Goal: Transaction & Acquisition: Purchase product/service

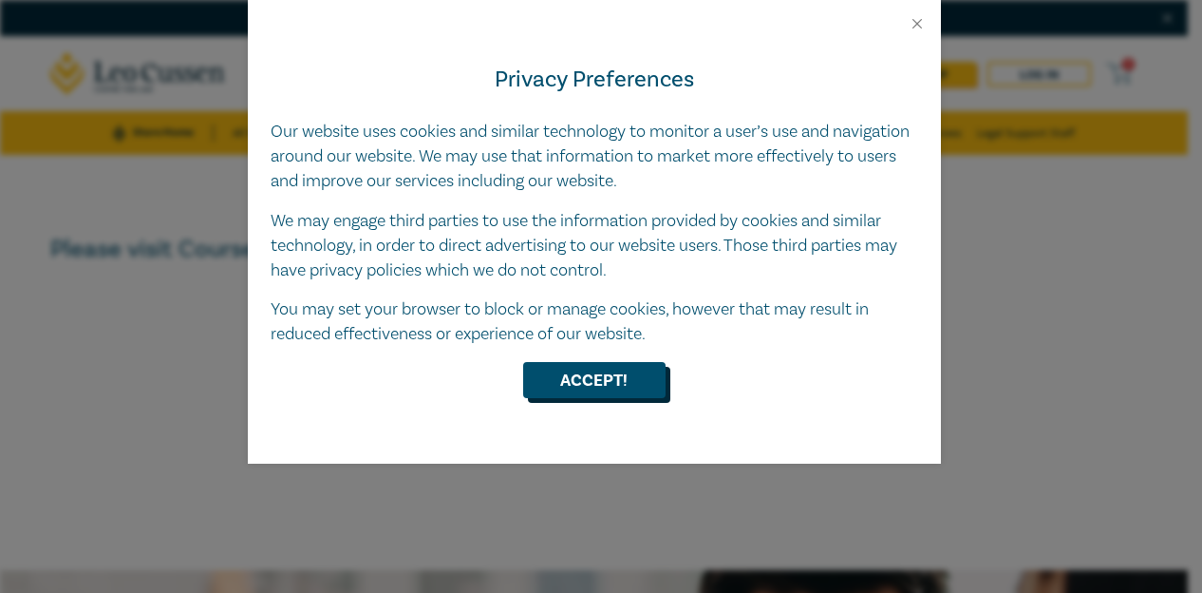
click at [608, 384] on button "Accept!" at bounding box center [594, 380] width 142 height 36
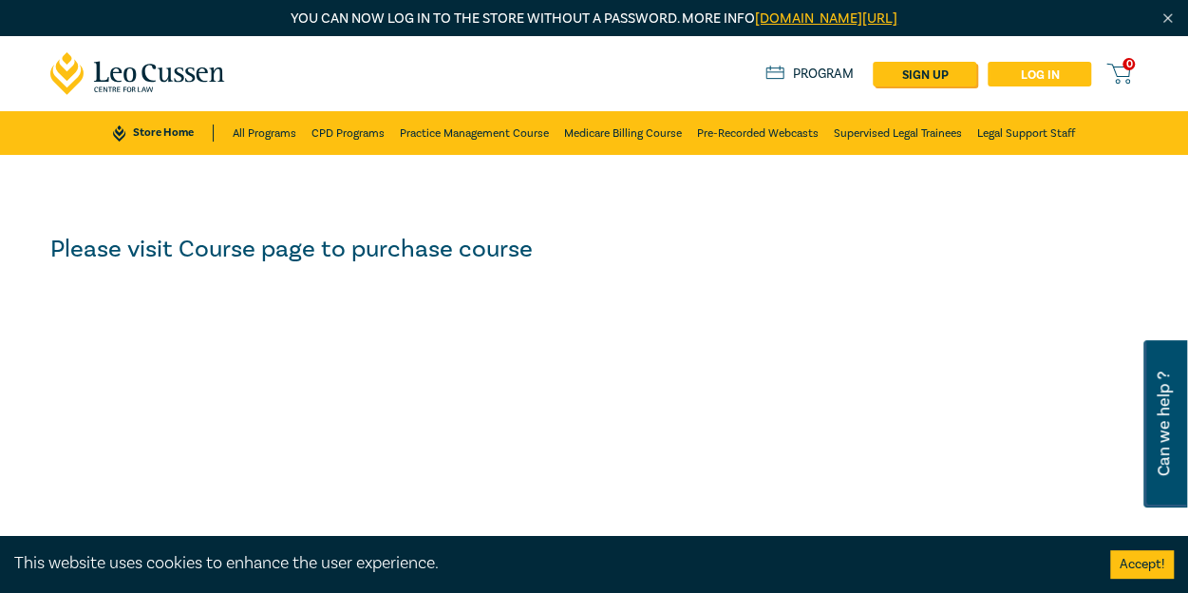
click at [1012, 85] on link "Log in" at bounding box center [1040, 74] width 104 height 25
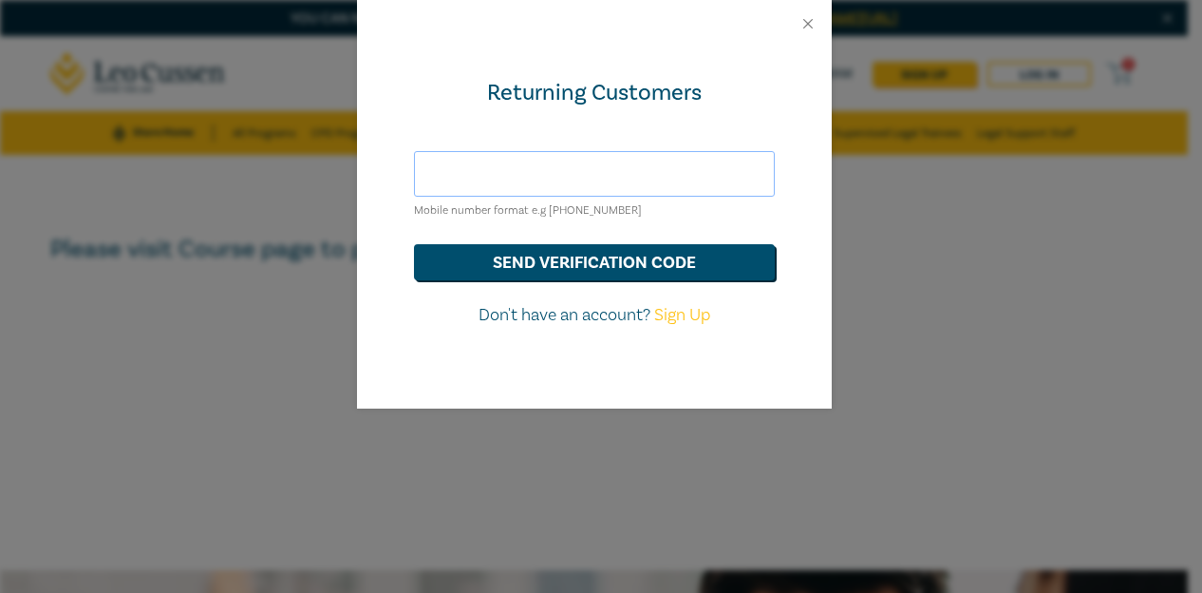
click at [556, 183] on input "text" at bounding box center [594, 174] width 361 height 46
type input "a"
paste input "[EMAIL_ADDRESS][DOMAIN_NAME]"
click at [430, 181] on input "[EMAIL_ADDRESS][DOMAIN_NAME]" at bounding box center [594, 174] width 361 height 46
type input "[EMAIL_ADDRESS][DOMAIN_NAME]"
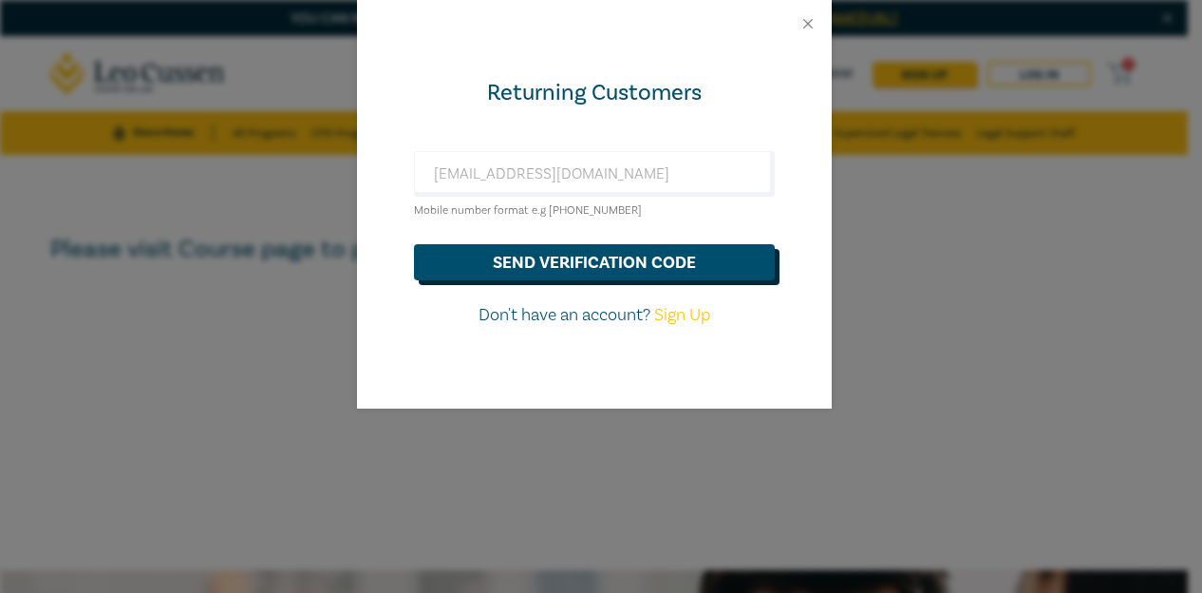
click at [539, 263] on button "send verification code" at bounding box center [594, 262] width 361 height 36
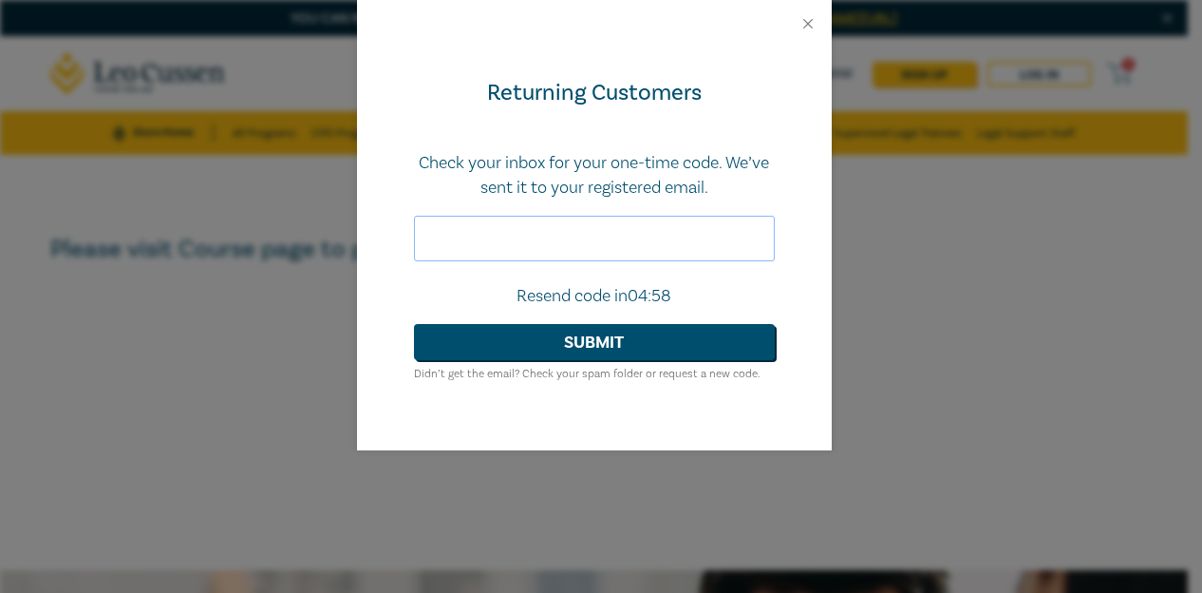
click at [522, 242] on input "text" at bounding box center [594, 239] width 361 height 46
click at [806, 15] on button "Close" at bounding box center [808, 23] width 17 height 17
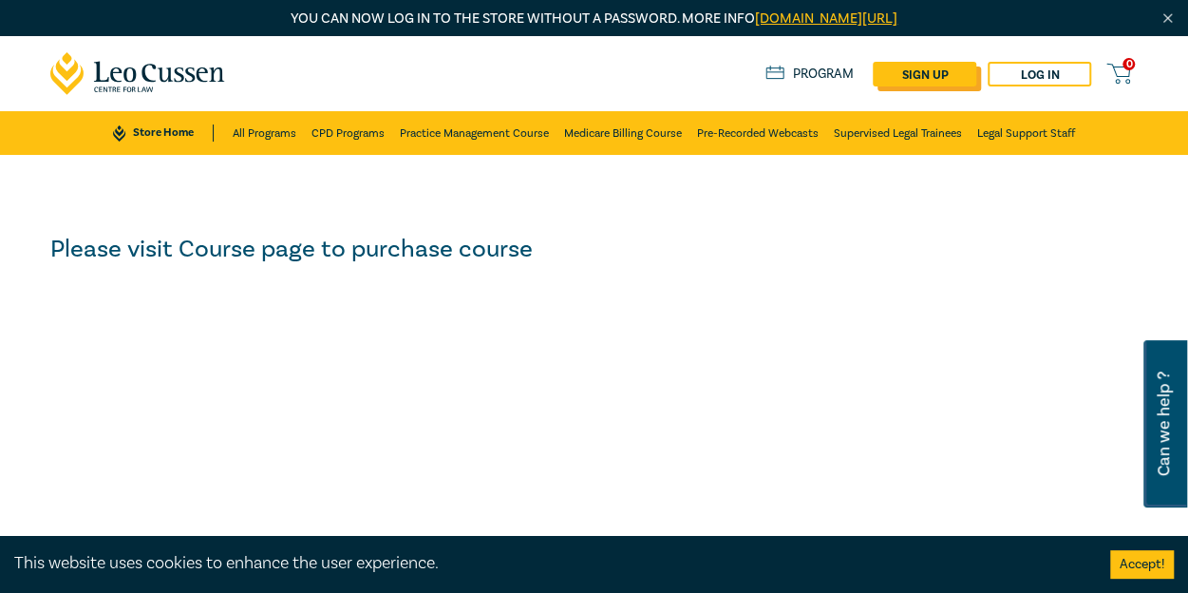
click at [946, 76] on link "sign up" at bounding box center [925, 74] width 104 height 25
select select "AU"
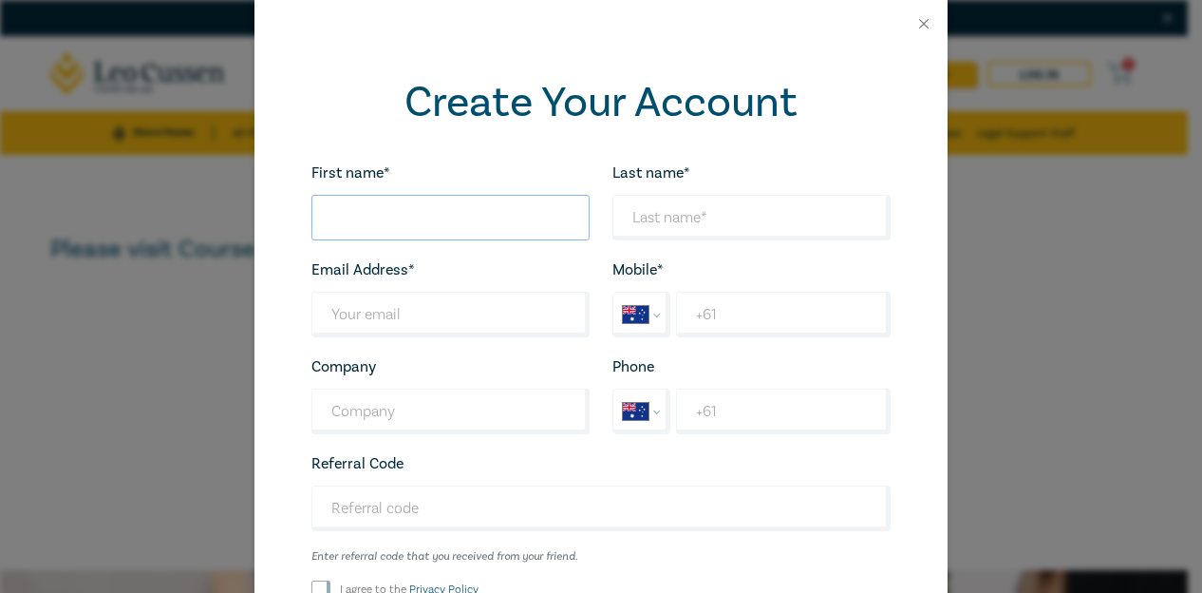
click at [424, 230] on input "First name*" at bounding box center [450, 218] width 278 height 46
type input "Andrew"
type input "Kladakis"
paste input "akladakis@leocussen.edu.au"
type input "[EMAIL_ADDRESS][DOMAIN_NAME]"
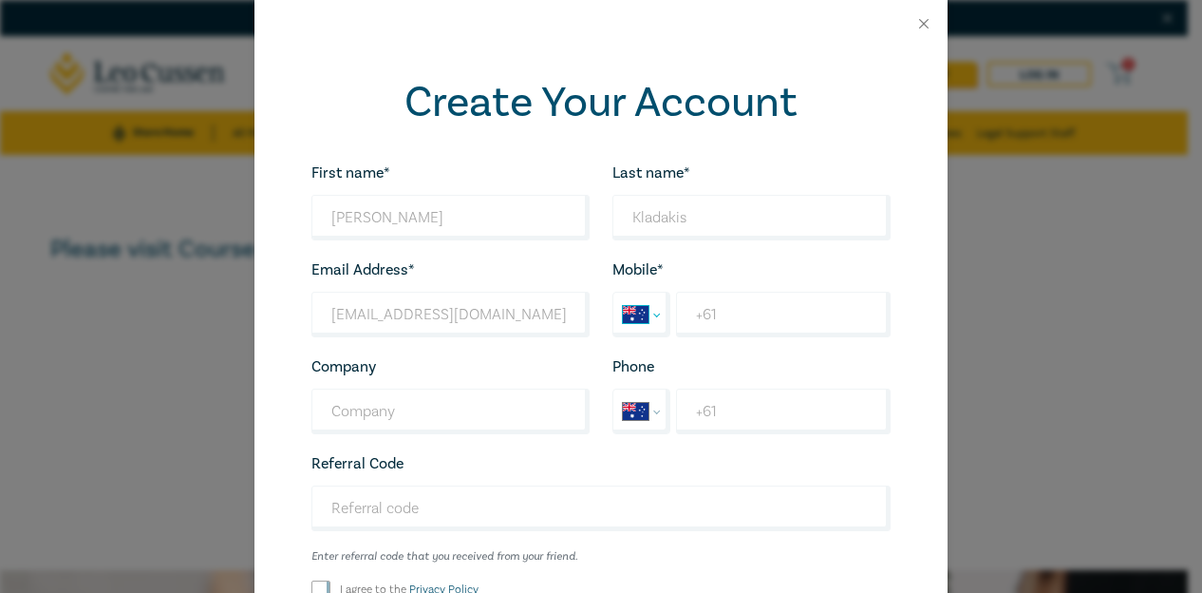
click at [620, 313] on select "International Afghanistan Åland Islands Albania Algeria American Samoa Andorra …" at bounding box center [641, 314] width 56 height 44
click at [613, 292] on select "International Afghanistan Åland Islands Albania Algeria American Samoa Andorra …" at bounding box center [641, 314] width 56 height 44
click at [747, 322] on input "+61" at bounding box center [783, 315] width 215 height 46
type input "[PHONE_NUMBER]"
click at [631, 309] on select "International Afghanistan Åland Islands Albania Algeria American Samoa Andorra …" at bounding box center [641, 314] width 56 height 44
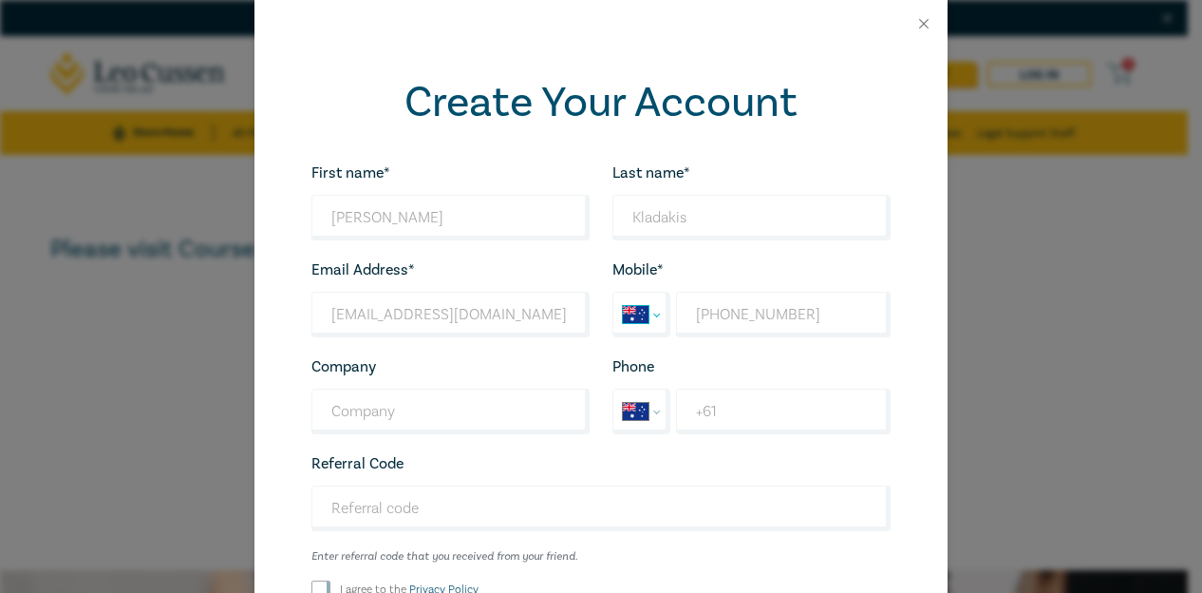
select select "AZ"
click at [613, 292] on select "International Afghanistan Åland Islands Albania Algeria American Samoa Andorra …" at bounding box center [641, 314] width 56 height 44
type input "+994"
click at [461, 509] on input "Referral Code" at bounding box center [600, 508] width 579 height 46
click at [393, 510] on input "Referral Code" at bounding box center [600, 508] width 579 height 46
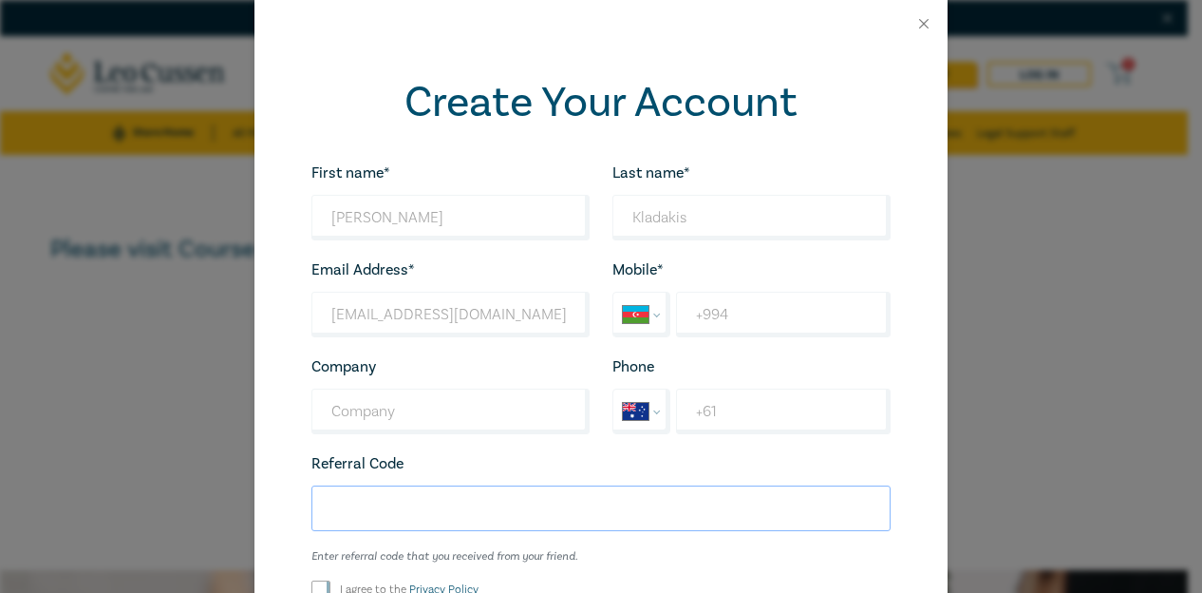
paste input "LEOFAMILYCPD"
type input "LEOFAMILYCPD"
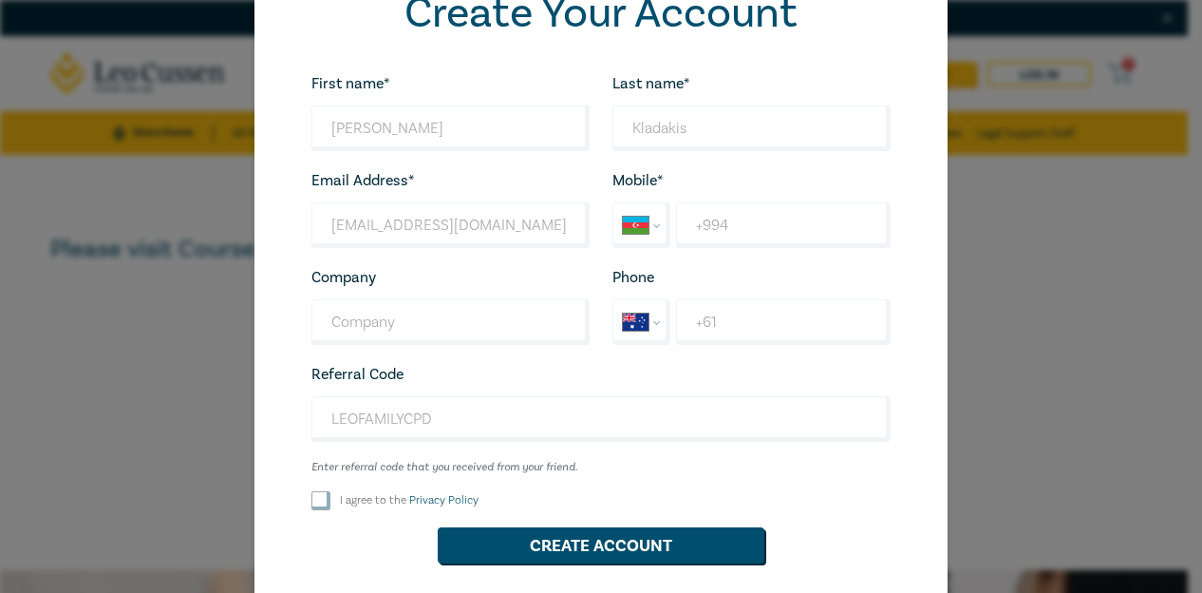
scroll to position [133, 0]
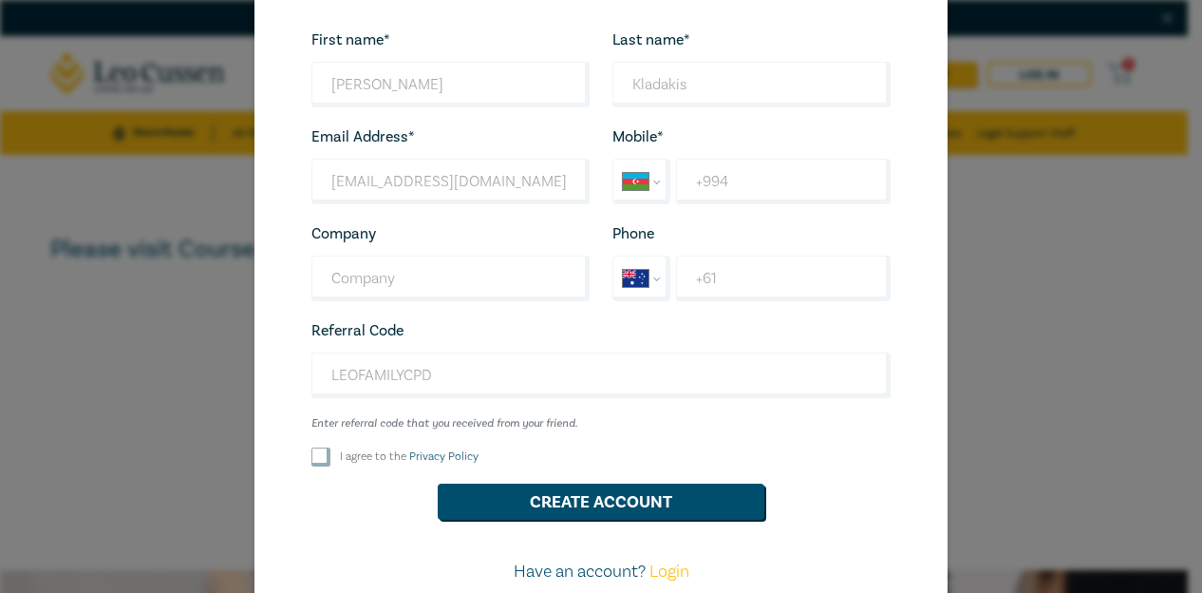
click at [312, 459] on input "I agree to the Privacy Policy" at bounding box center [320, 456] width 19 height 19
checkbox input "true"
click at [503, 490] on button "Create Account" at bounding box center [601, 501] width 327 height 36
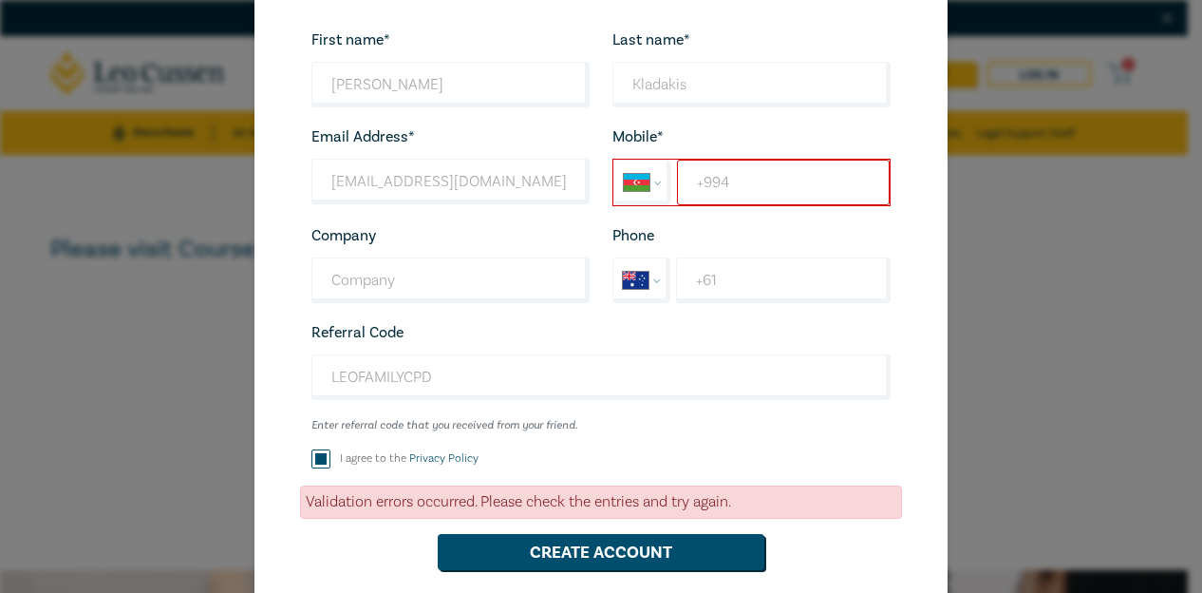
drag, startPoint x: 778, startPoint y: 175, endPoint x: 366, endPoint y: 215, distance: 414.1
click at [366, 215] on div "First name* Andrew Looks good! Last name* Kladakis Looks good! Email Address* a…" at bounding box center [601, 339] width 602 height 622
select select "ZZ"
click at [648, 182] on select "International Afghanistan Åland Islands Albania Algeria American Samoa Andorra …" at bounding box center [642, 182] width 56 height 44
select select "AU"
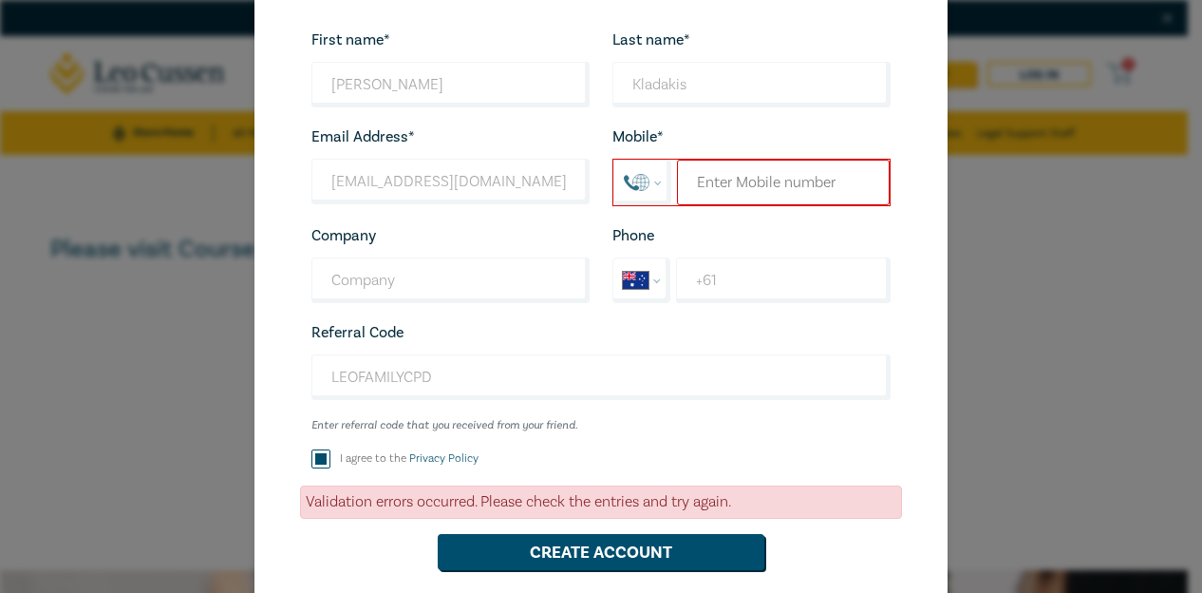
click at [614, 160] on select "International Afghanistan Åland Islands Albania Algeria American Samoa Andorra …" at bounding box center [642, 182] width 56 height 44
type input "[PHONE_NUMBER]"
click at [533, 564] on button "Create Account" at bounding box center [601, 552] width 327 height 36
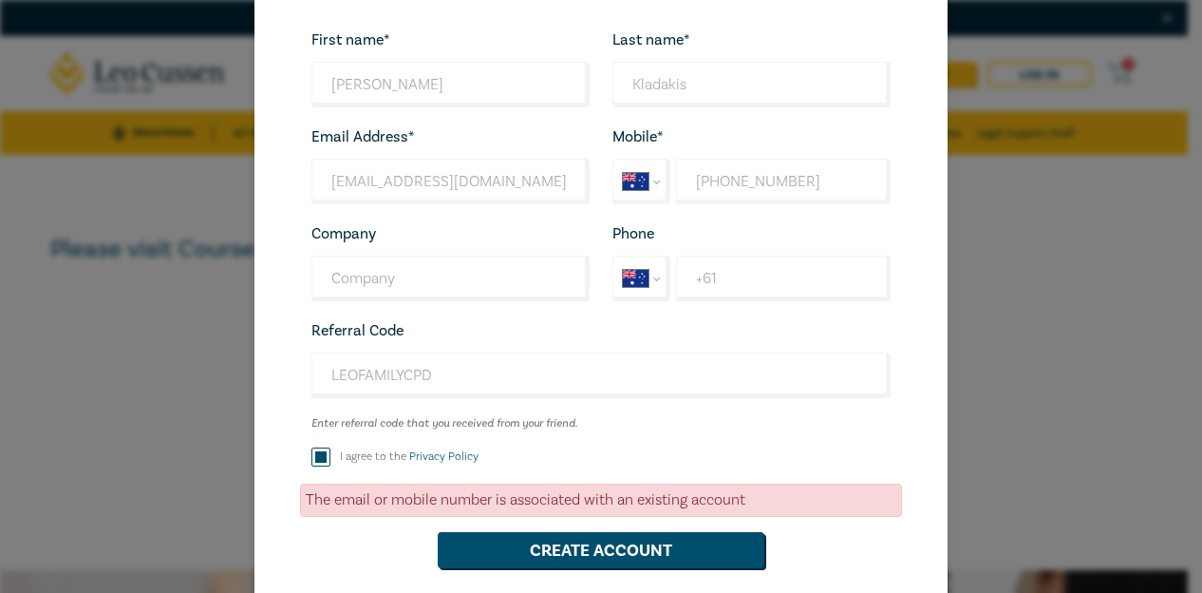
click at [1186, 78] on div "Create Your Account First name* Andrew Looks good! Last name* Kladakis Looks go…" at bounding box center [601, 296] width 1202 height 593
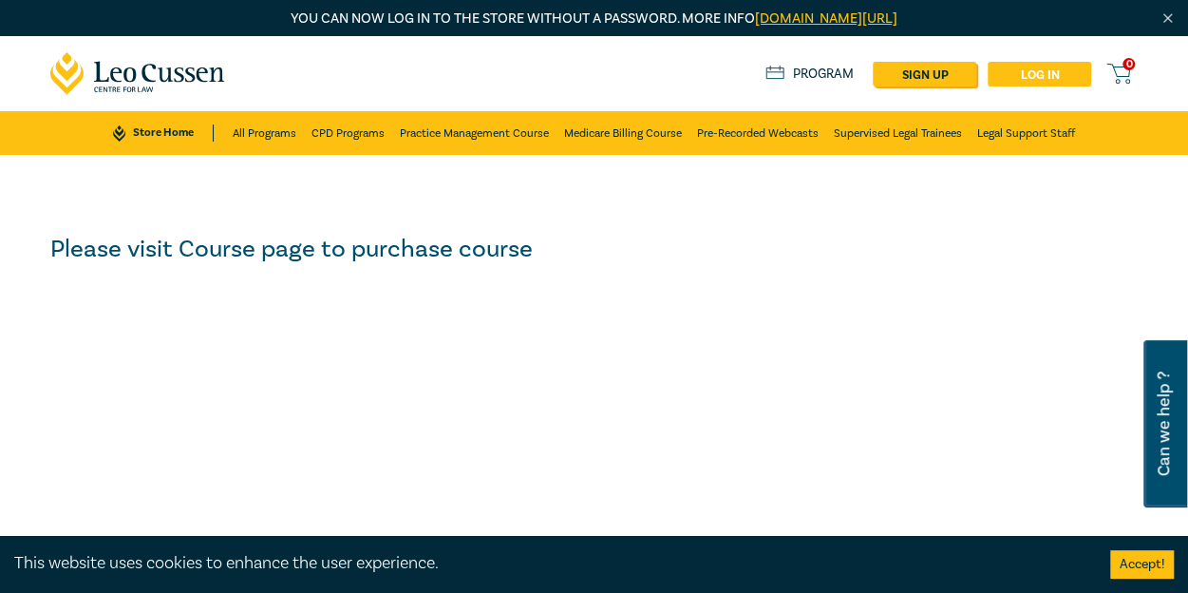
click at [1022, 64] on link "Log in" at bounding box center [1040, 74] width 104 height 25
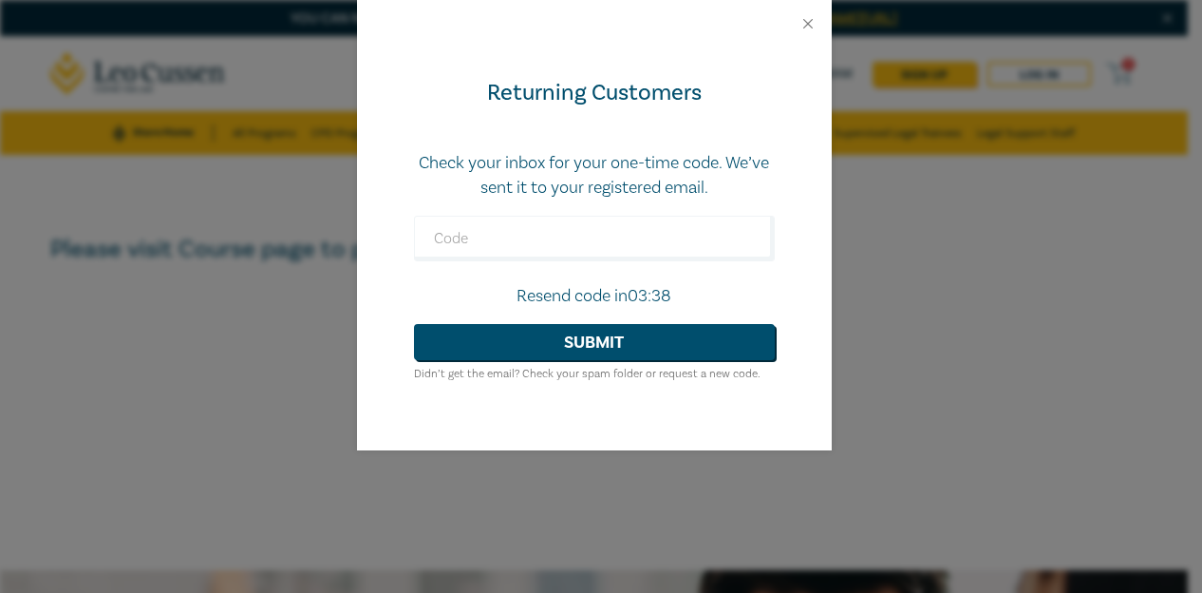
click at [562, 375] on small "Didn’t get the email? Check your spam folder or request a new code." at bounding box center [587, 374] width 347 height 14
click at [539, 248] on input "text" at bounding box center [594, 239] width 361 height 46
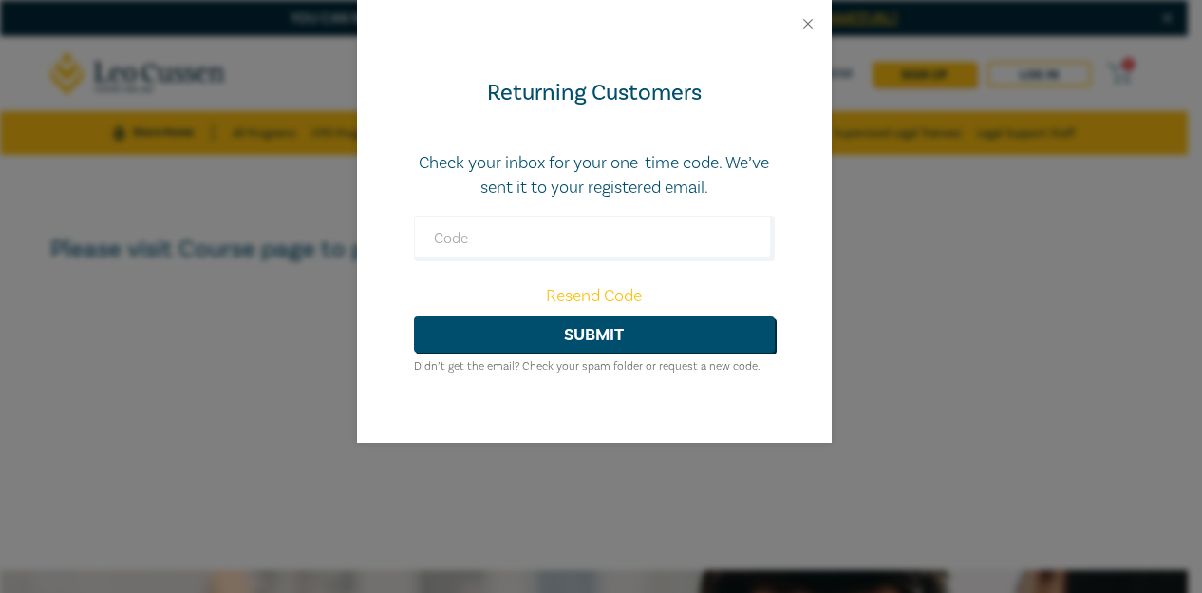
click at [612, 293] on link "Resend Code" at bounding box center [594, 296] width 96 height 22
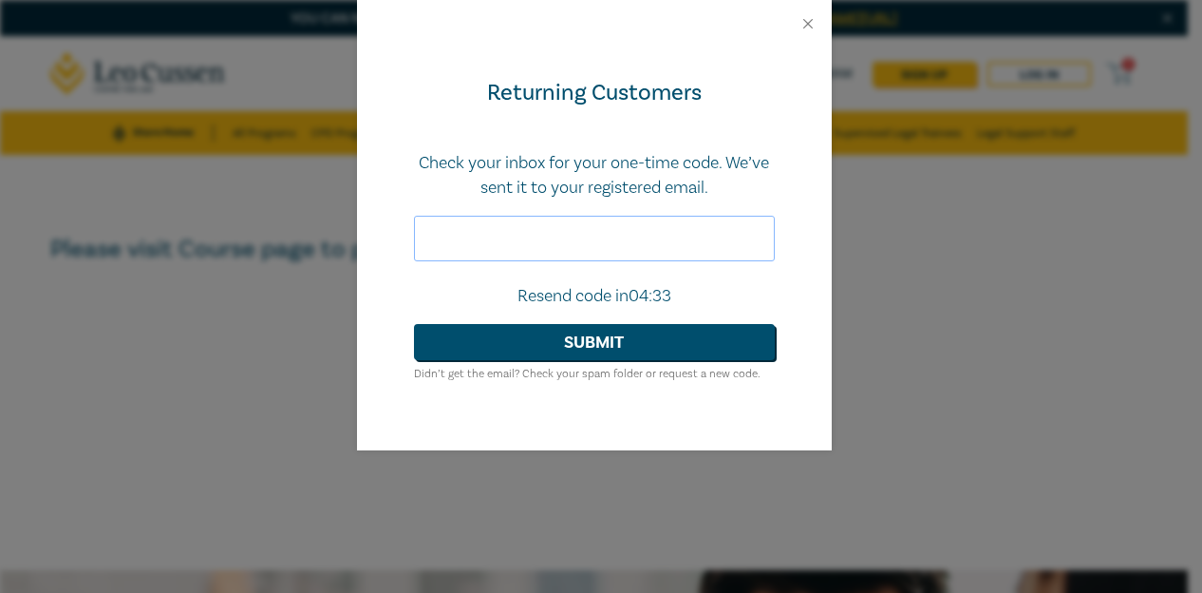
click at [559, 251] on input "text" at bounding box center [594, 239] width 361 height 46
type input "108872"
click at [414, 324] on button "Submit" at bounding box center [594, 342] width 361 height 36
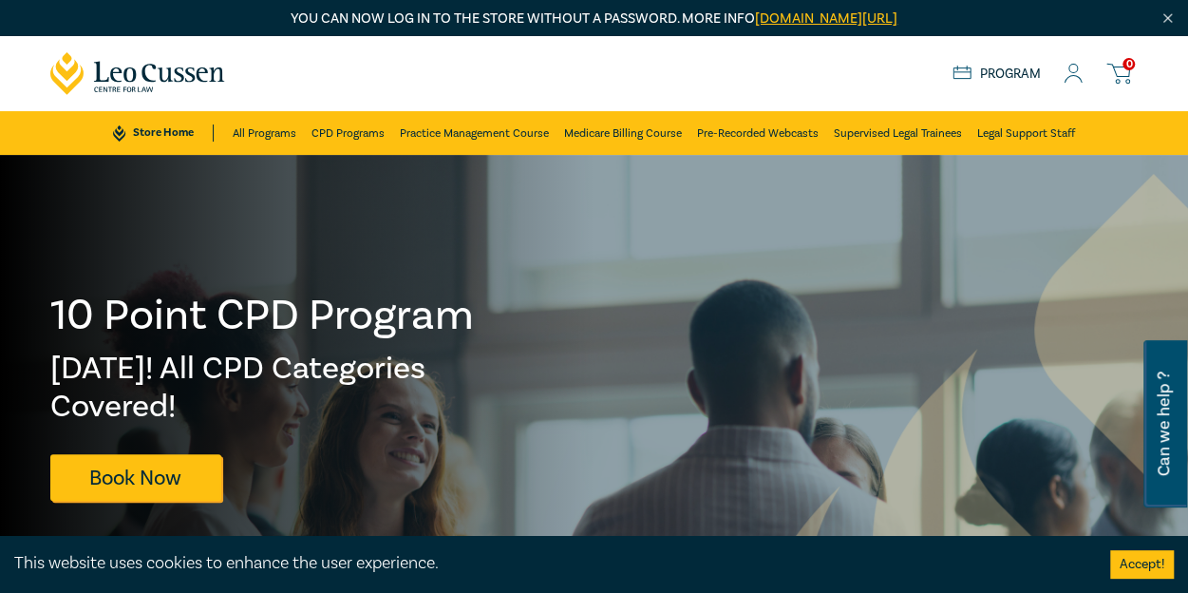
click at [1127, 70] on span "0" at bounding box center [1128, 64] width 12 height 12
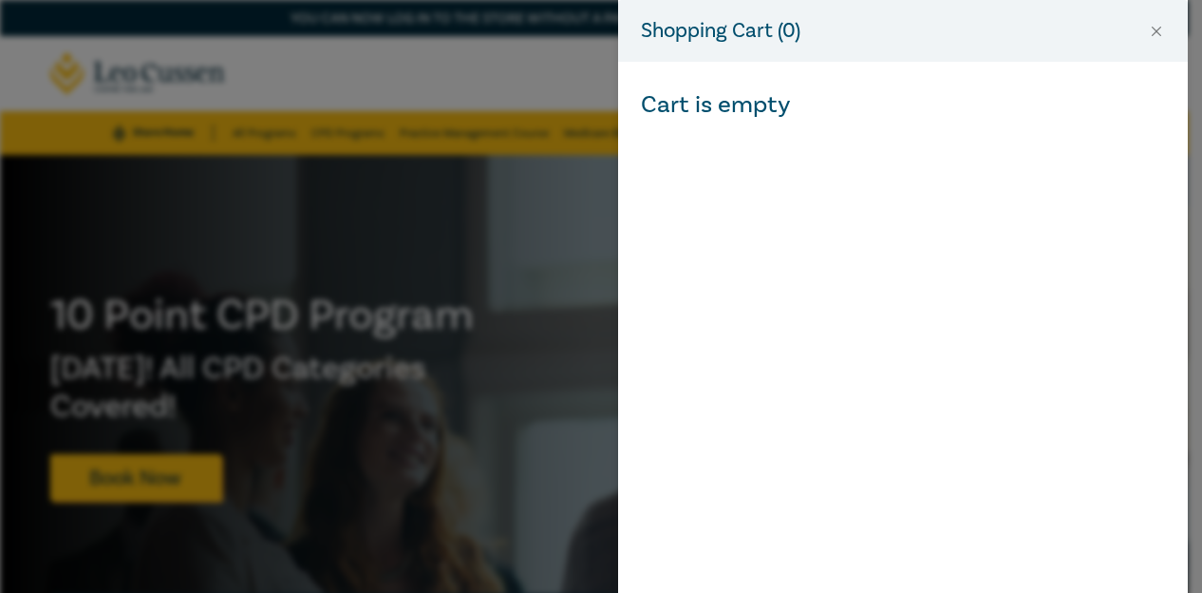
click at [430, 206] on div "Shopping Cart ( 0 ) Cart is empty" at bounding box center [601, 296] width 1202 height 593
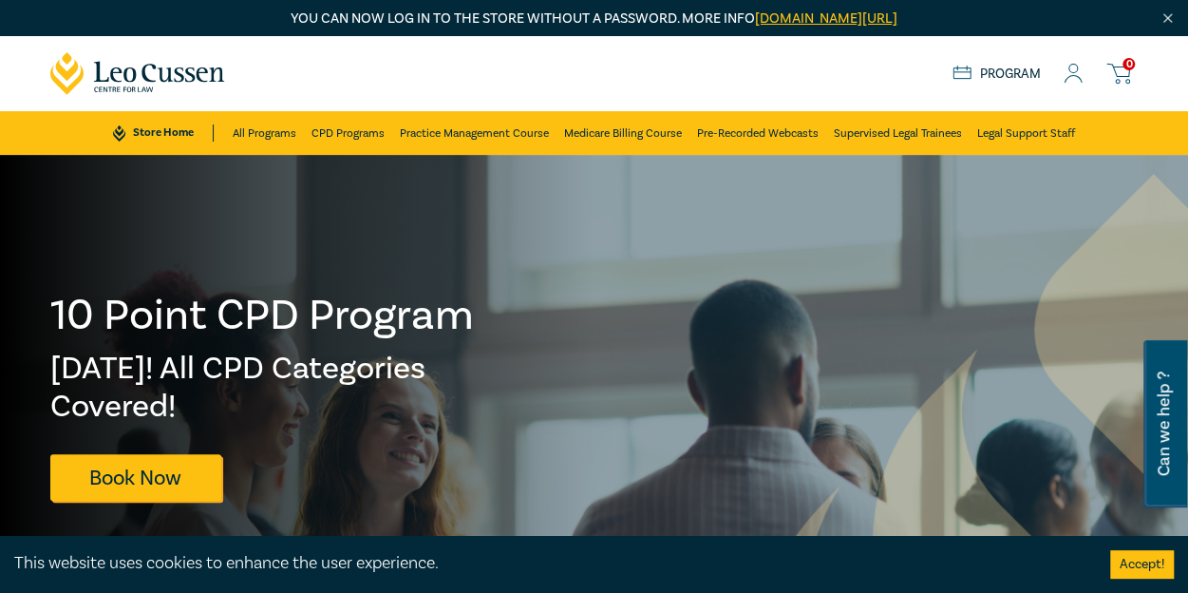
click at [1009, 77] on link "Program" at bounding box center [996, 74] width 88 height 17
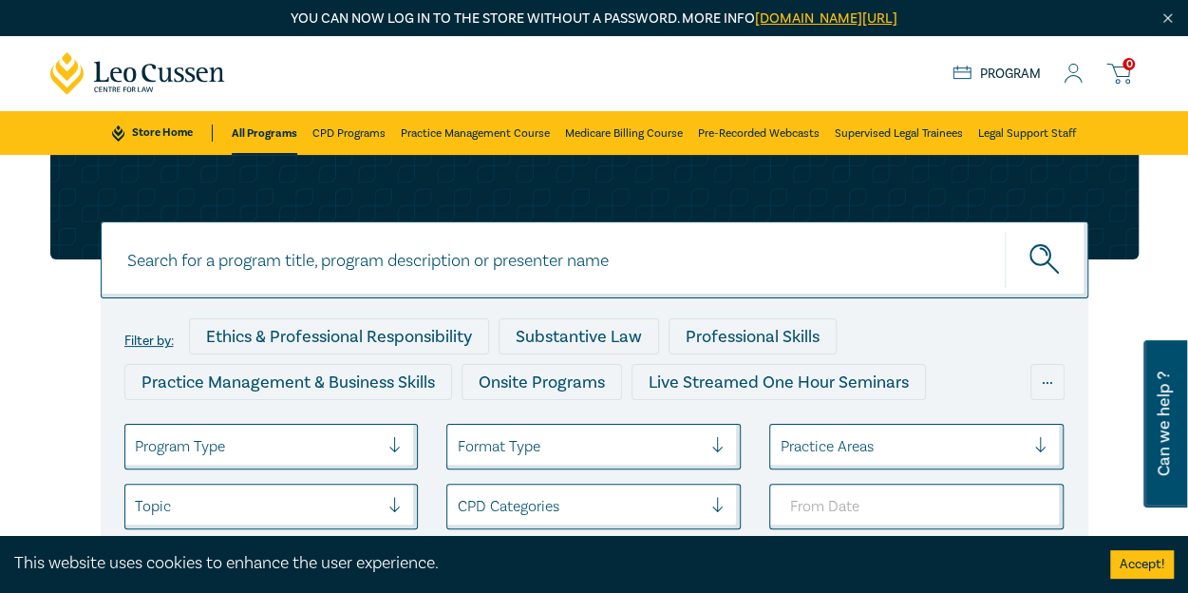
click at [253, 290] on input at bounding box center [595, 259] width 988 height 77
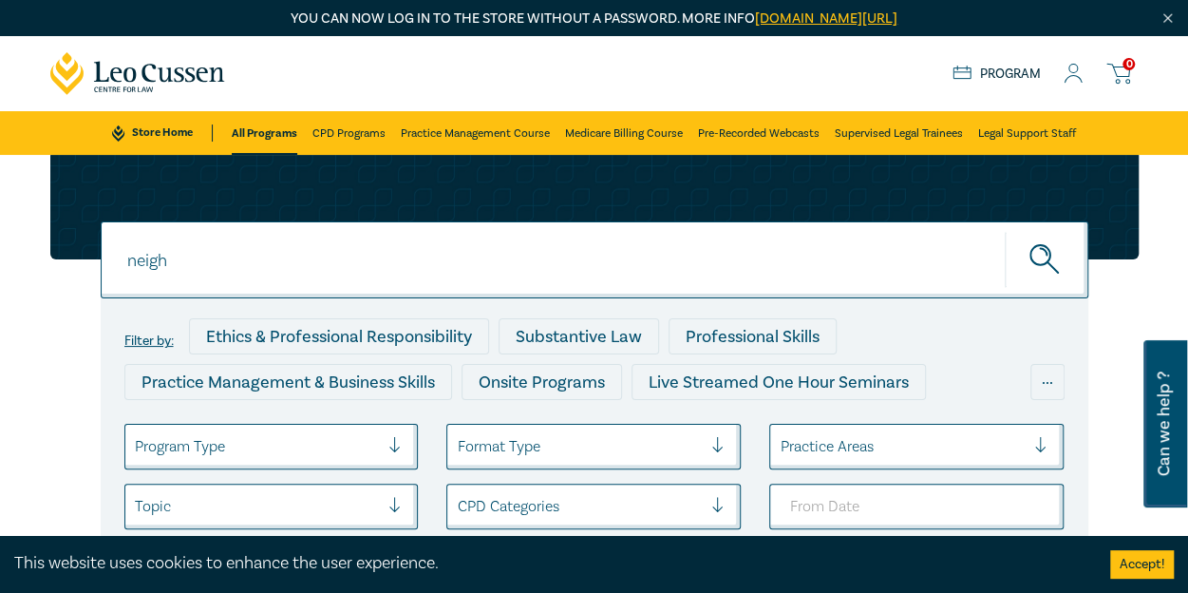
click at [1005, 231] on button "submit" at bounding box center [1047, 260] width 84 height 58
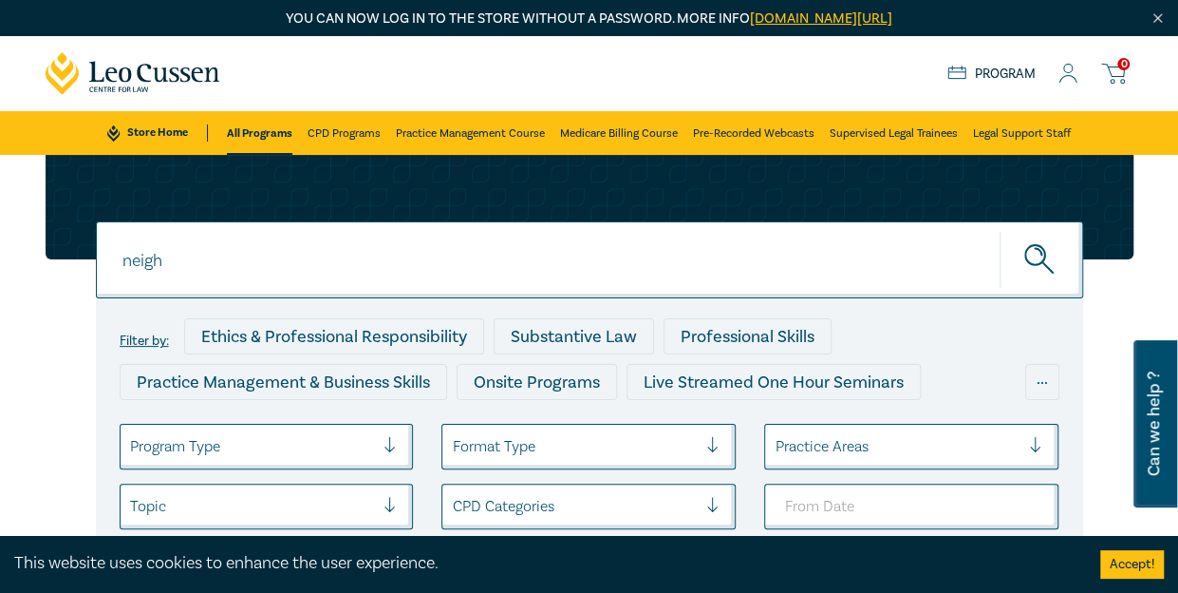
click at [1178, 86] on nav "0 $ NaN Store Home About us Program 0 Store Home All Programs CPD Programs Prac…" at bounding box center [589, 95] width 1178 height 119
click at [756, 274] on input "neigh" at bounding box center [590, 259] width 988 height 77
type input "neighbour"
click at [1000, 231] on button "submit" at bounding box center [1042, 260] width 84 height 58
click at [1052, 248] on icon "submit" at bounding box center [1041, 260] width 33 height 33
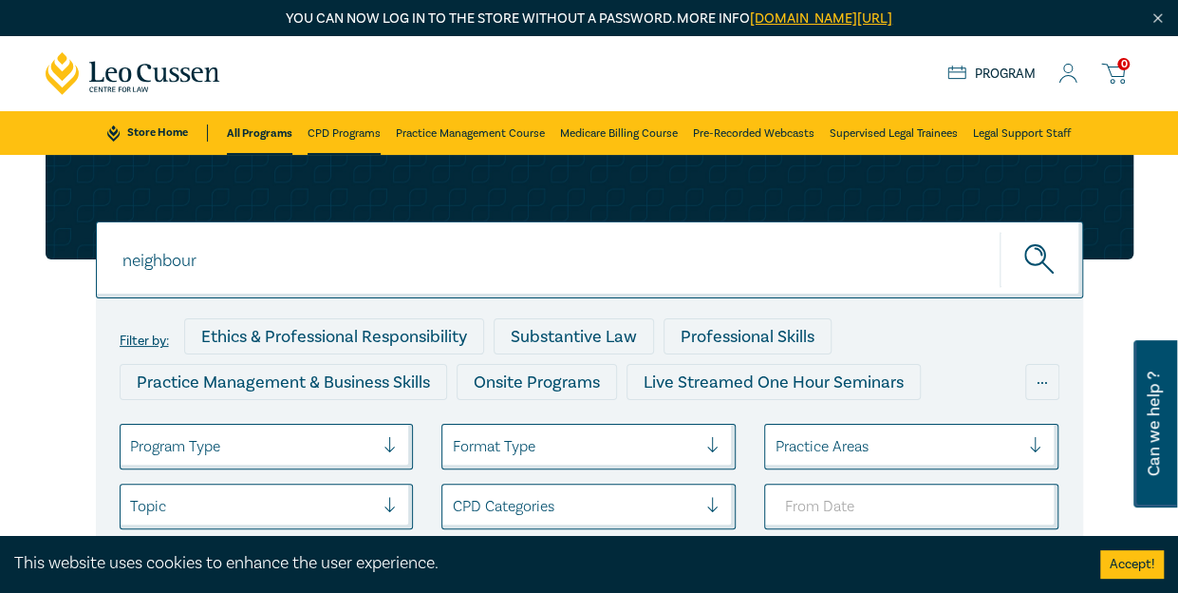
click at [366, 137] on link "CPD Programs" at bounding box center [344, 133] width 73 height 44
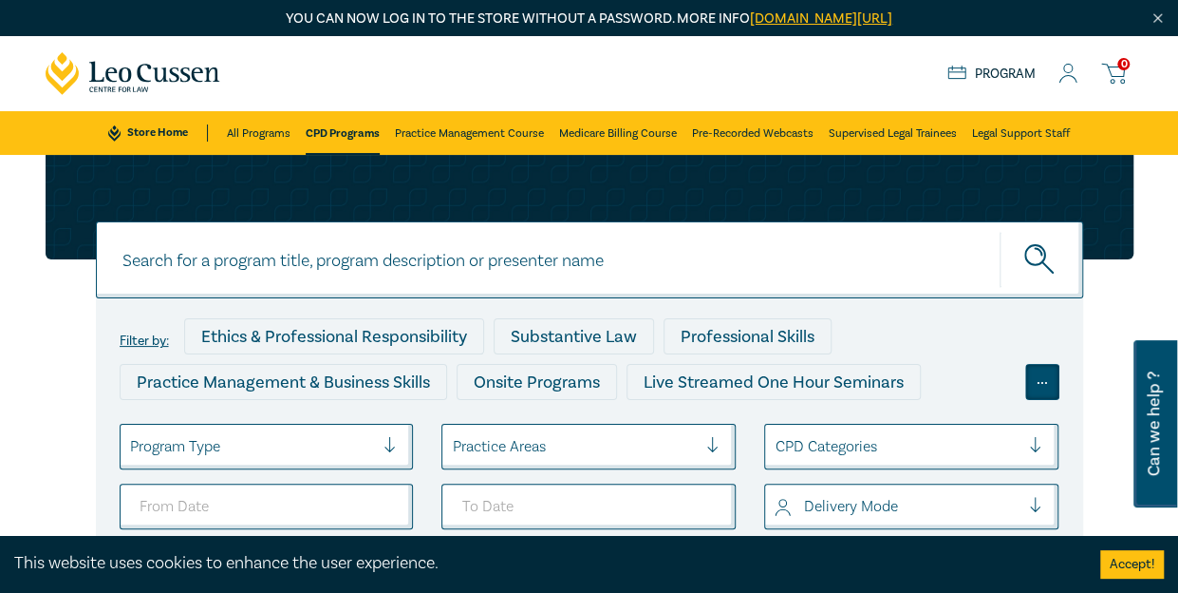
click at [1046, 392] on div "..." at bounding box center [1043, 382] width 34 height 36
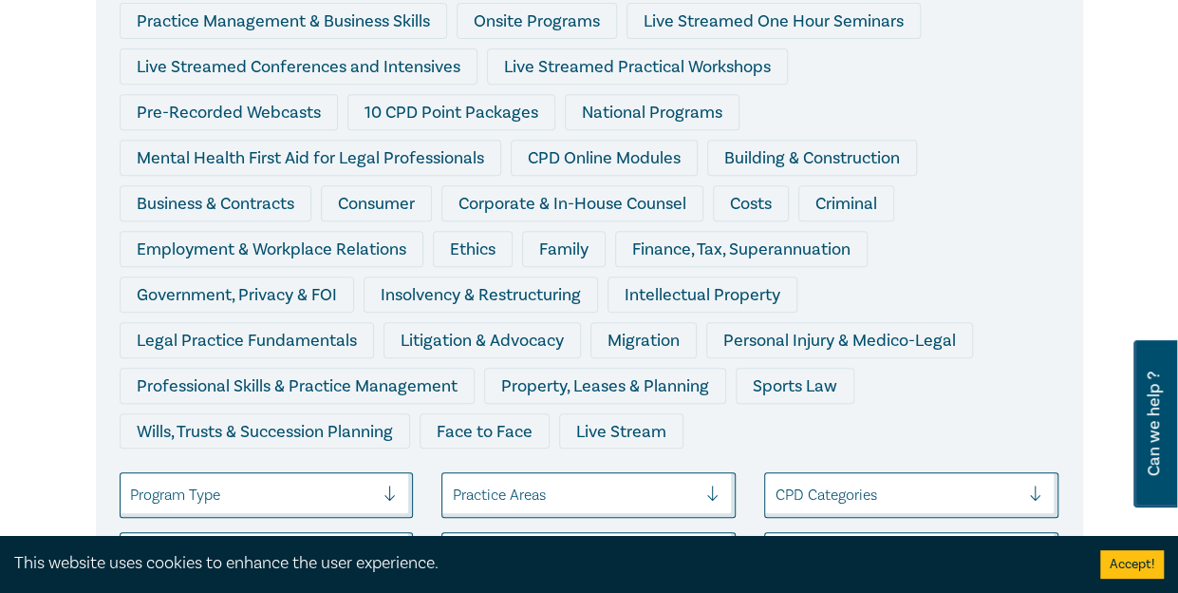
scroll to position [299, 0]
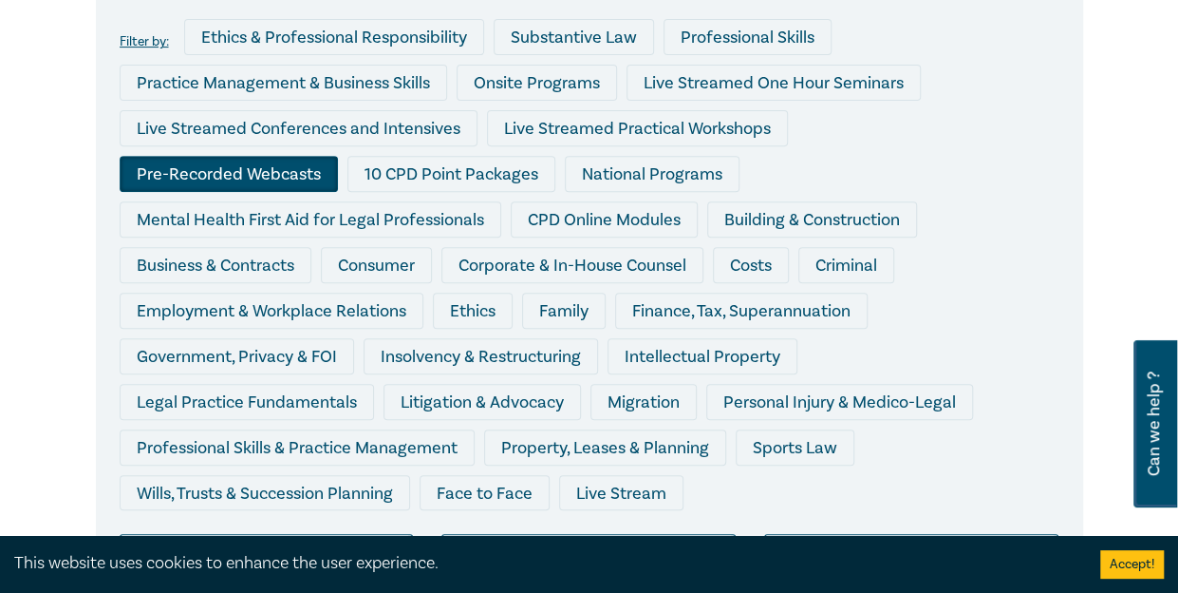
click at [338, 156] on div "Pre-Recorded Webcasts" at bounding box center [229, 174] width 218 height 36
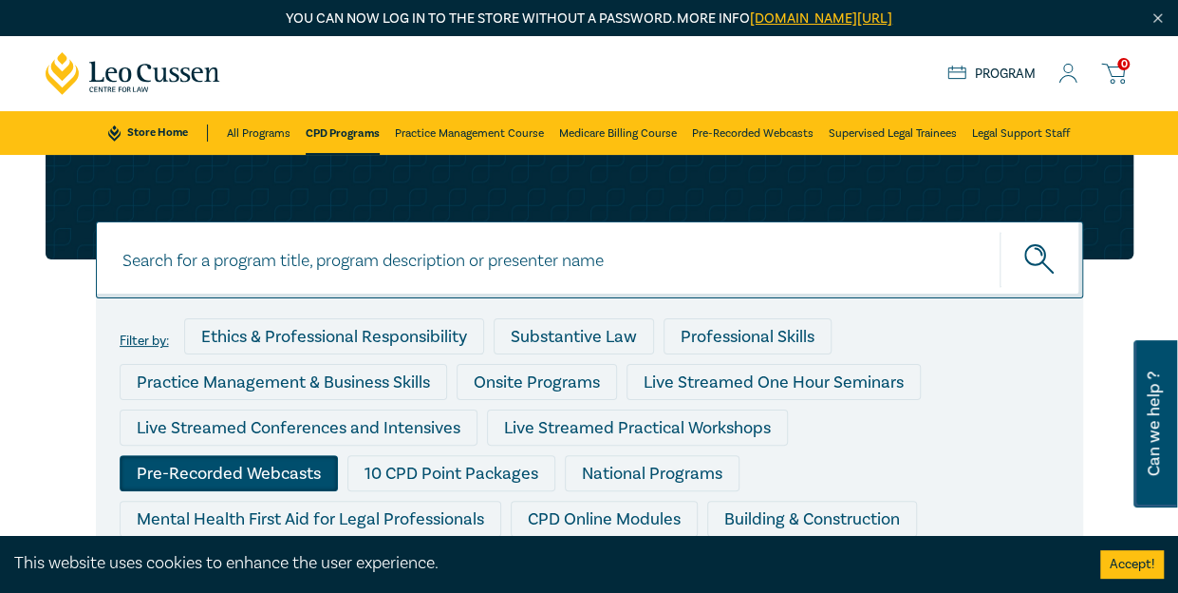
click at [657, 255] on input at bounding box center [590, 259] width 988 height 77
type input "m"
click at [1000, 231] on button "submit" at bounding box center [1042, 260] width 84 height 58
click at [376, 281] on input "neighbour" at bounding box center [590, 259] width 988 height 77
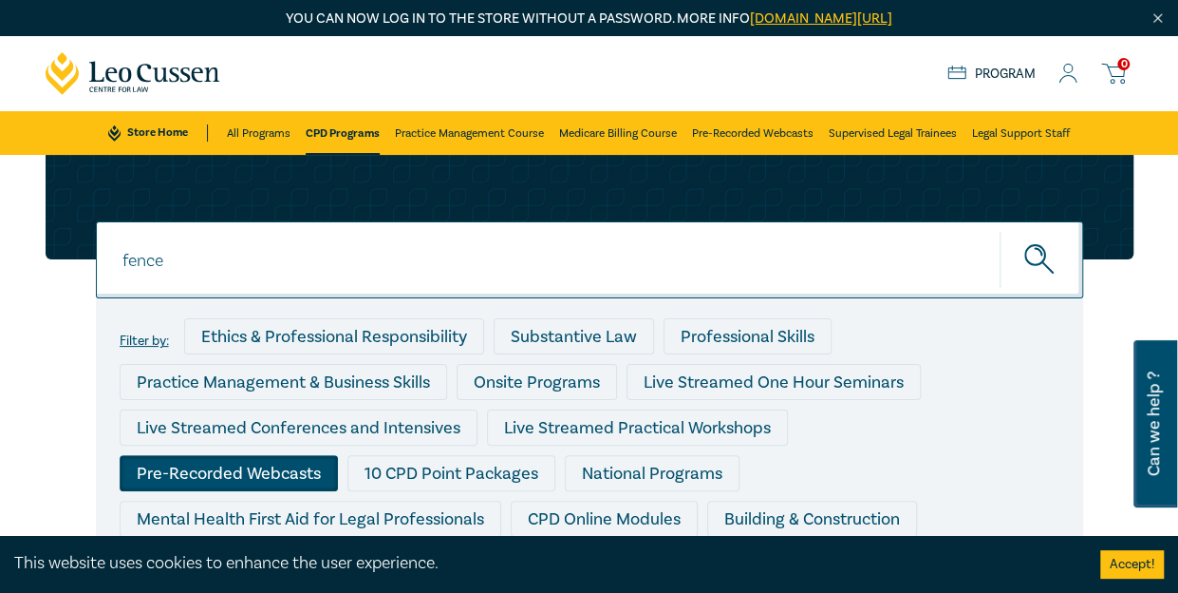
type input "fence"
click at [1000, 231] on button "submit" at bounding box center [1042, 260] width 84 height 58
click at [1062, 250] on button "submit" at bounding box center [1042, 260] width 84 height 58
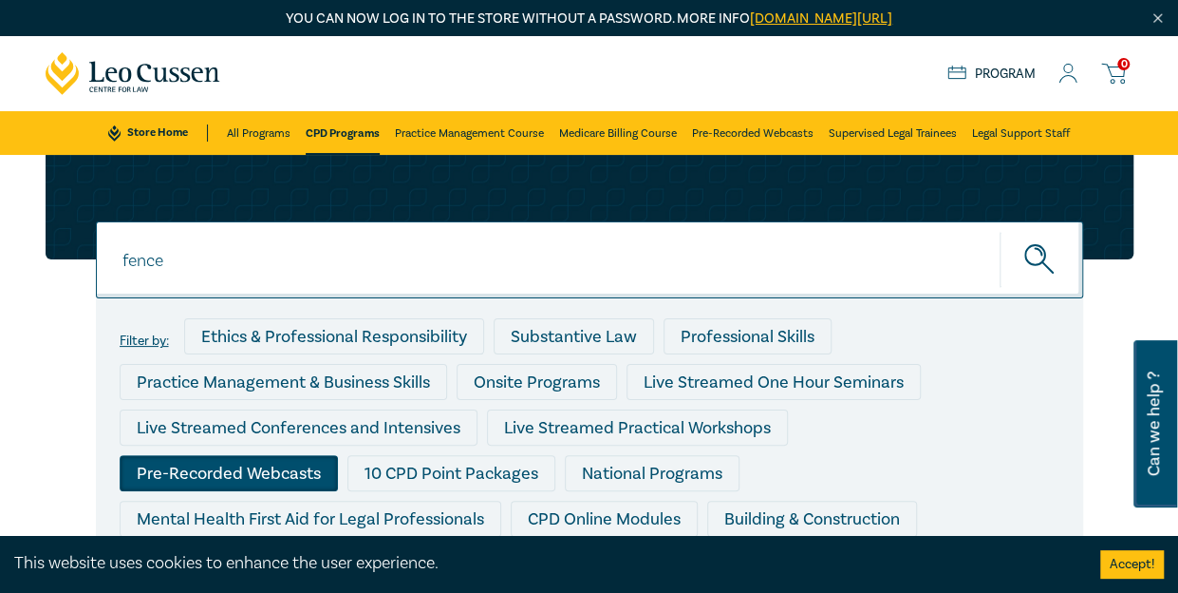
click at [763, 267] on input "fence" at bounding box center [590, 259] width 988 height 77
click at [1038, 282] on button "submit" at bounding box center [1042, 260] width 84 height 58
click at [266, 129] on link "All Programs" at bounding box center [259, 133] width 64 height 44
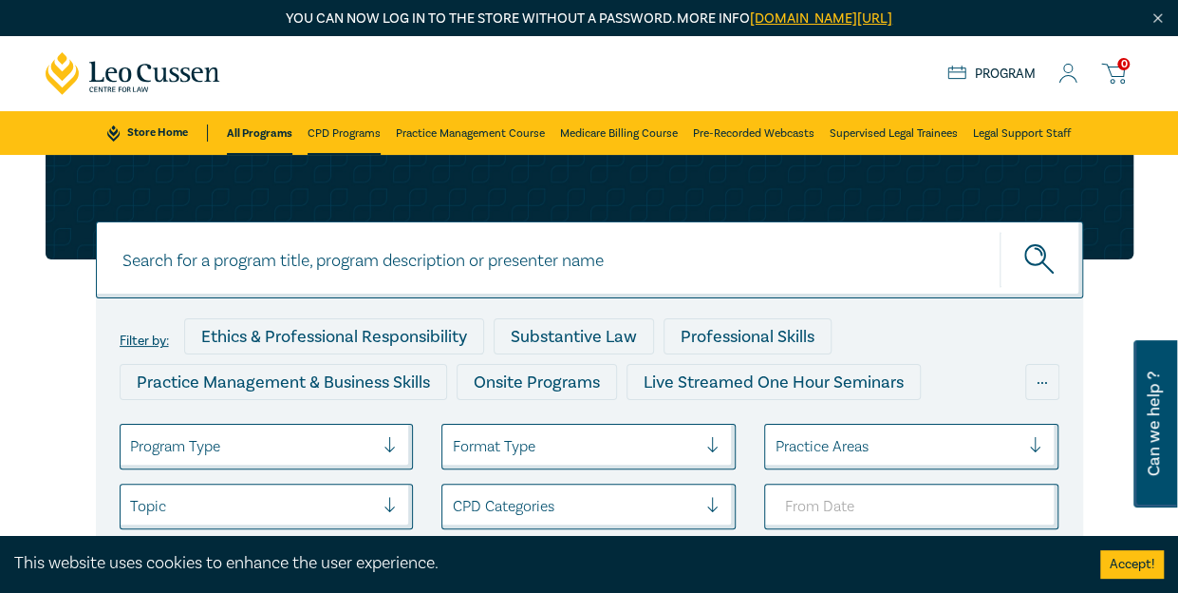
click at [319, 132] on link "CPD Programs" at bounding box center [344, 133] width 73 height 44
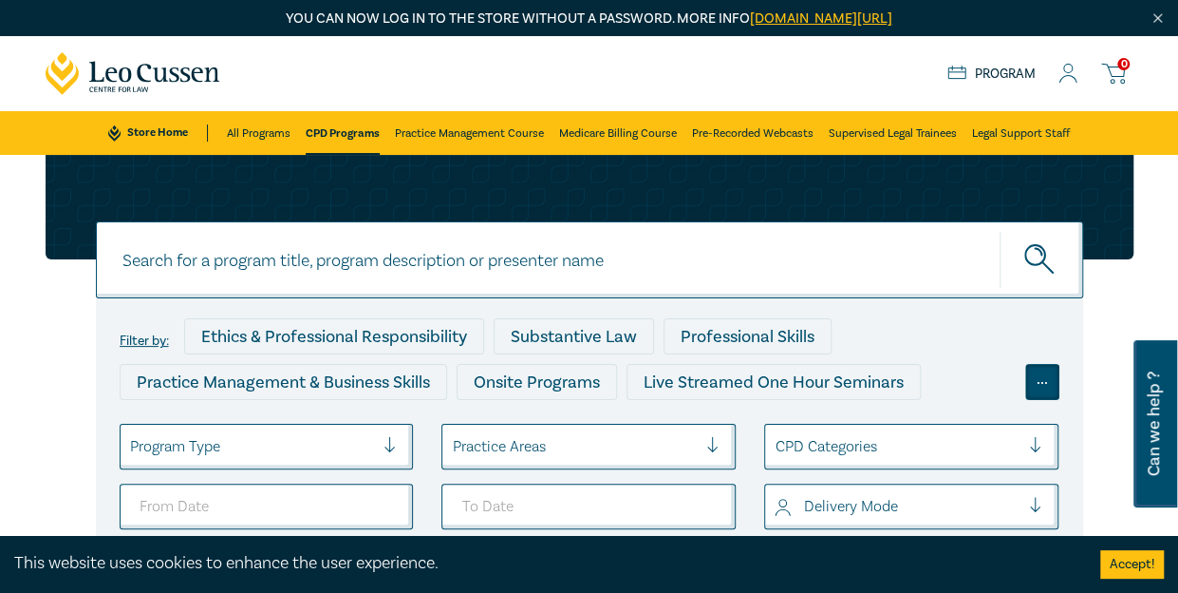
click at [1056, 388] on div "..." at bounding box center [1043, 382] width 34 height 36
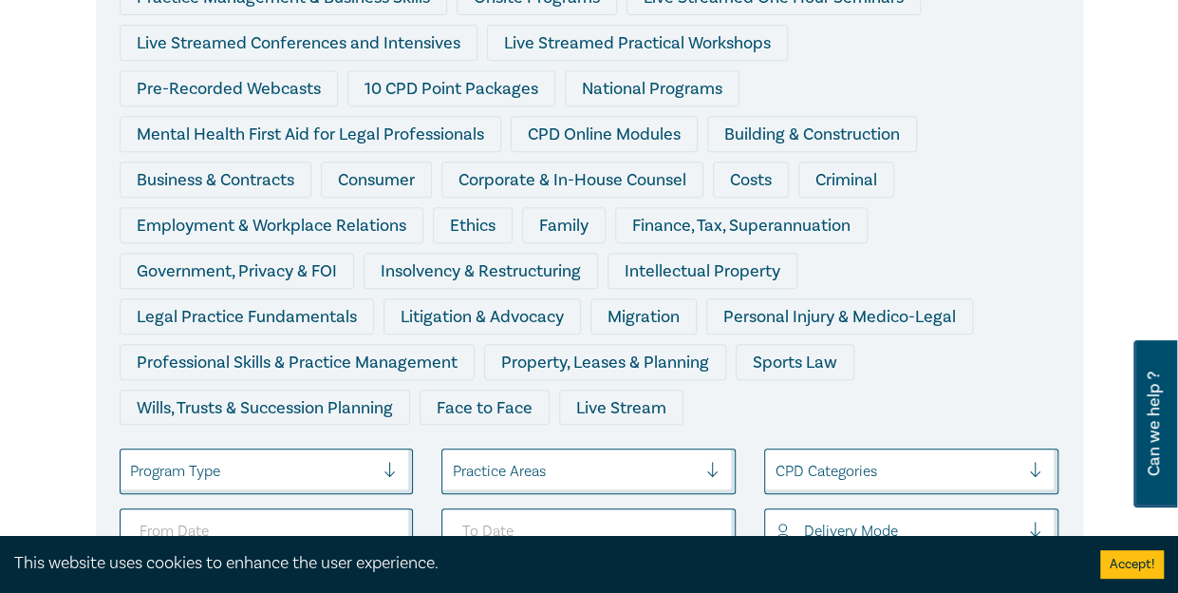
scroll to position [409, 0]
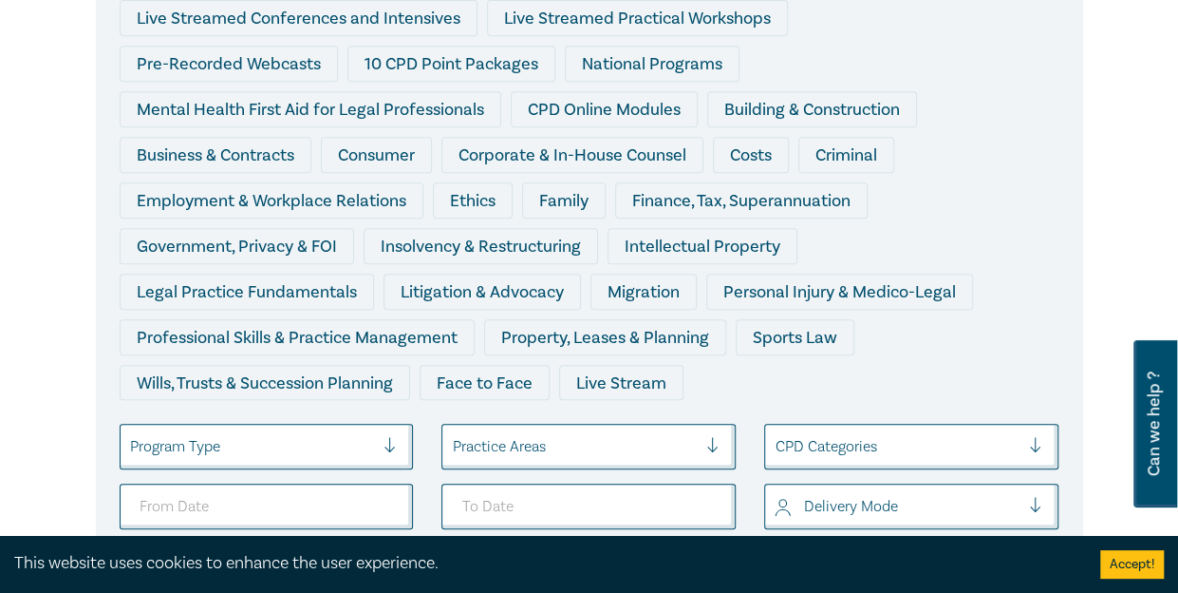
click at [263, 434] on div at bounding box center [252, 446] width 245 height 25
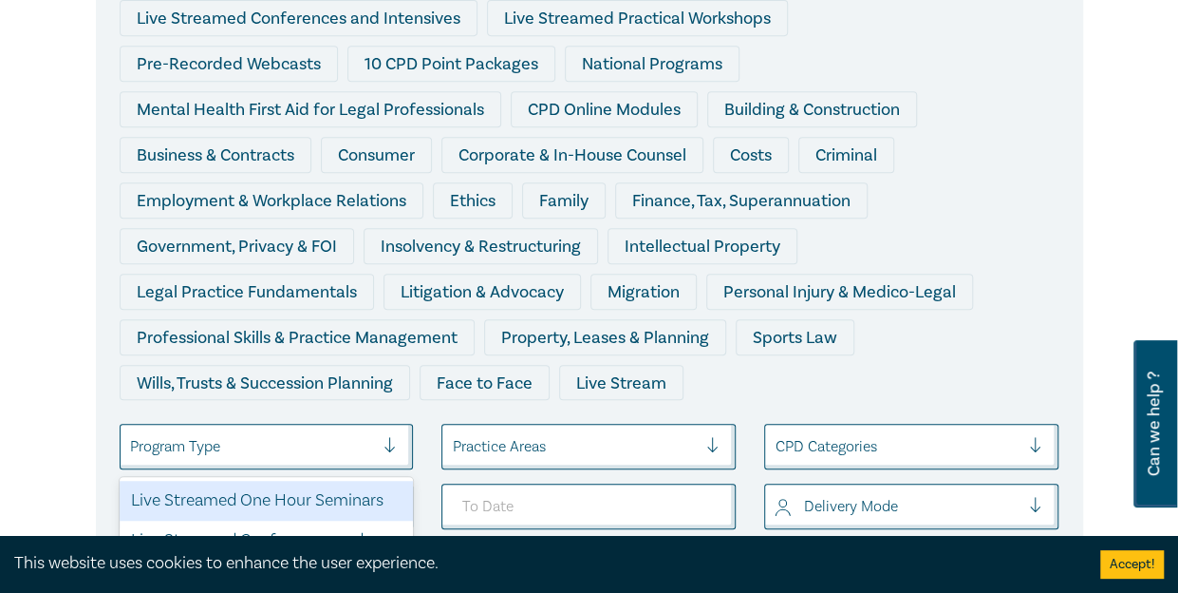
scroll to position [481, 0]
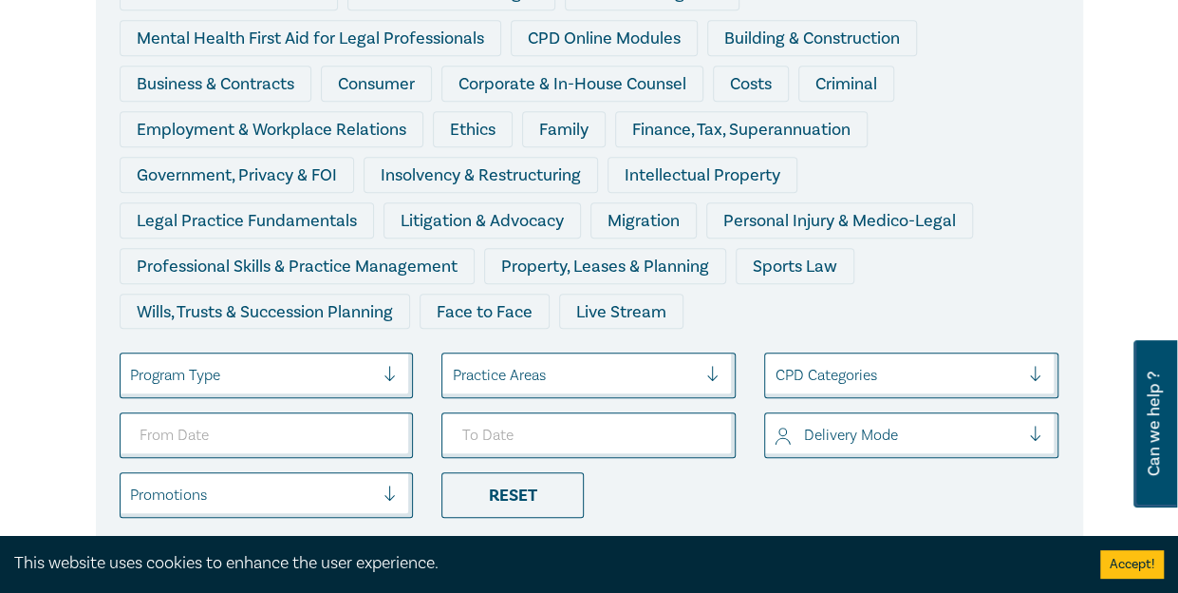
click at [260, 363] on div at bounding box center [252, 375] width 245 height 25
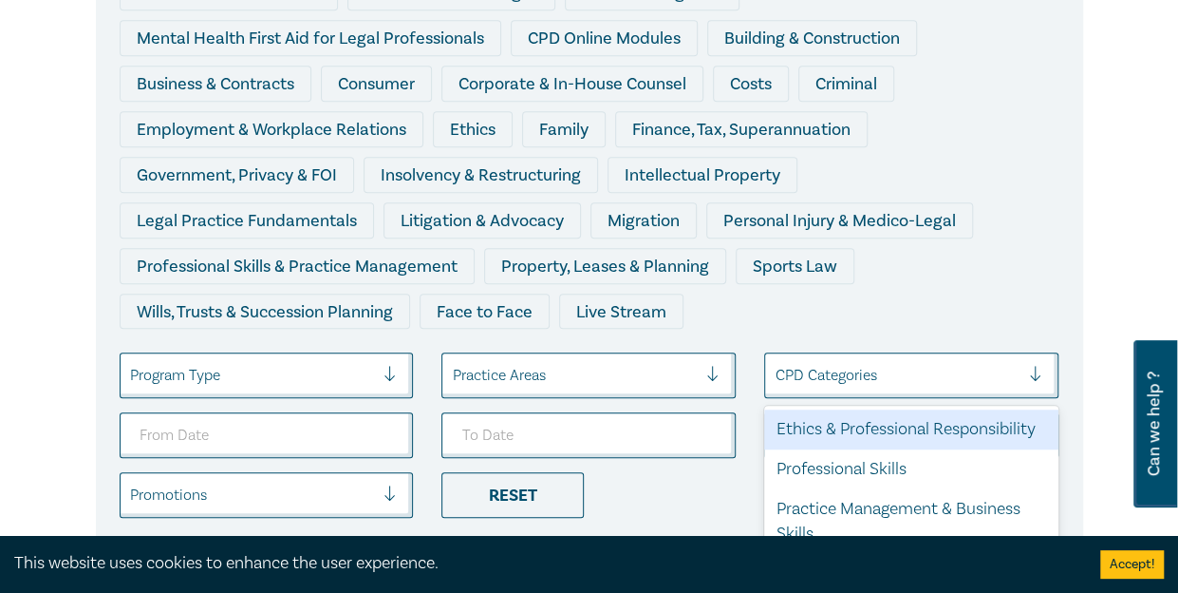
click at [800, 363] on div at bounding box center [897, 375] width 245 height 25
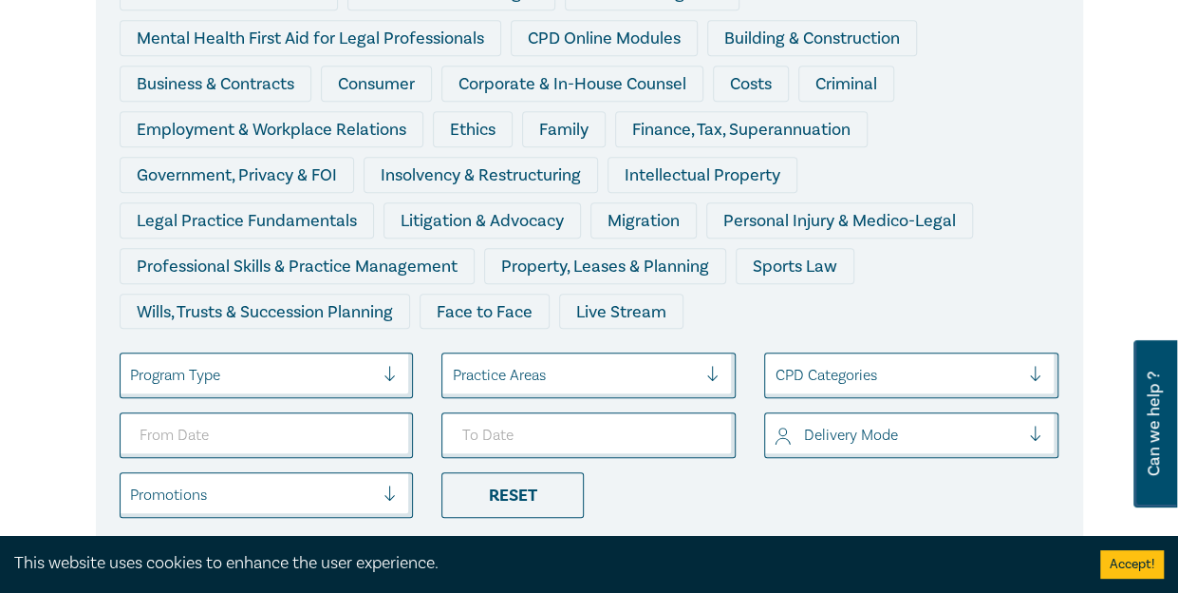
click at [699, 472] on li "Reset" at bounding box center [588, 495] width 323 height 46
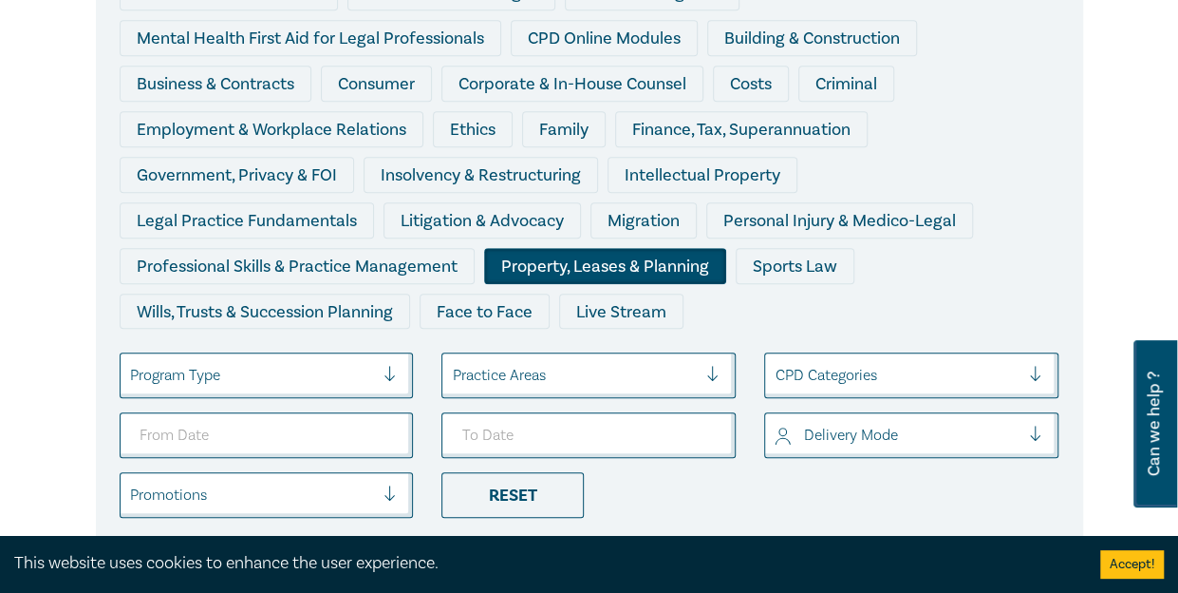
click at [726, 248] on div "Property, Leases & Planning" at bounding box center [605, 266] width 242 height 36
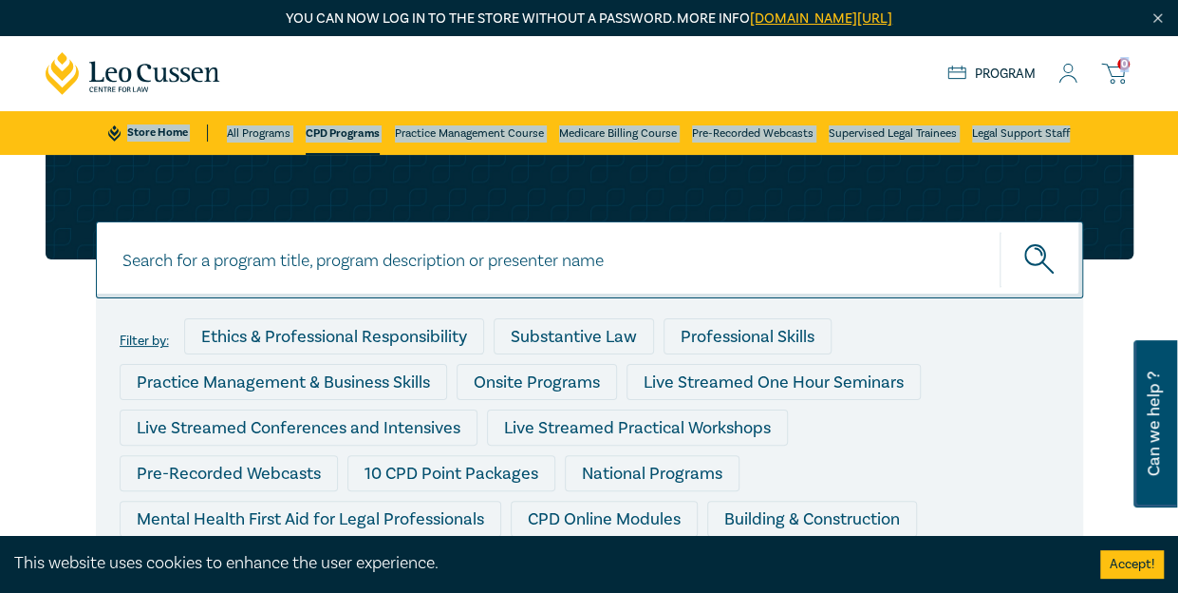
drag, startPoint x: 1177, startPoint y: 36, endPoint x: 1167, endPoint y: 126, distance: 90.7
click at [1167, 126] on nav "0 $ NaN Store Home About us Program 0 Store Home All Programs CPD Programs Prac…" at bounding box center [589, 95] width 1178 height 119
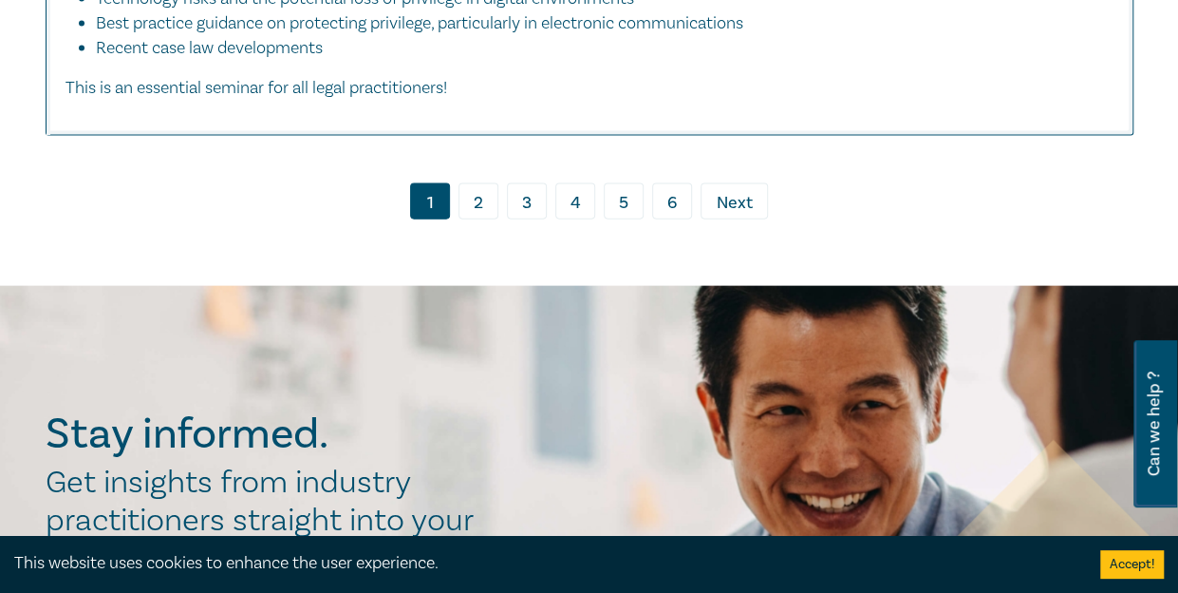
scroll to position [9035, 0]
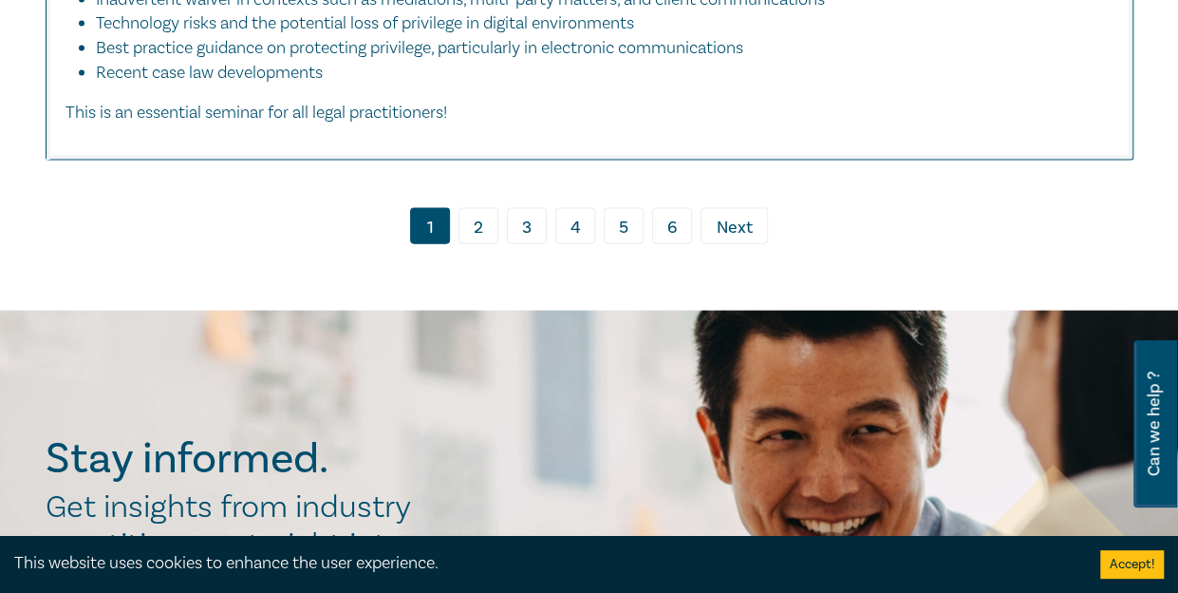
click at [722, 216] on span "Next" at bounding box center [735, 228] width 36 height 25
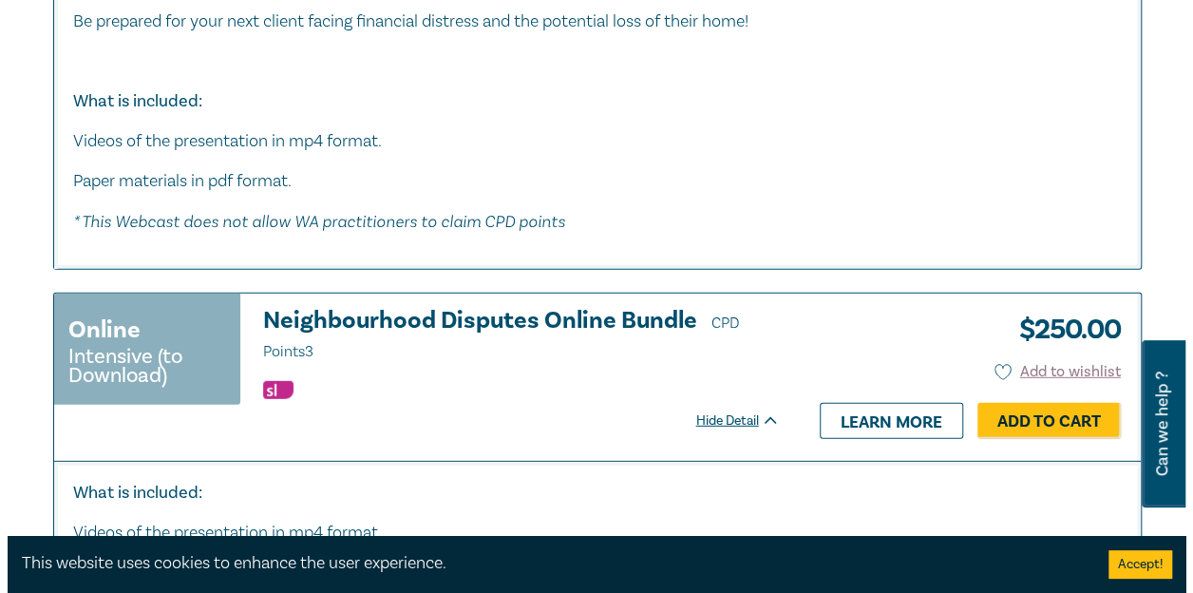
scroll to position [6056, 0]
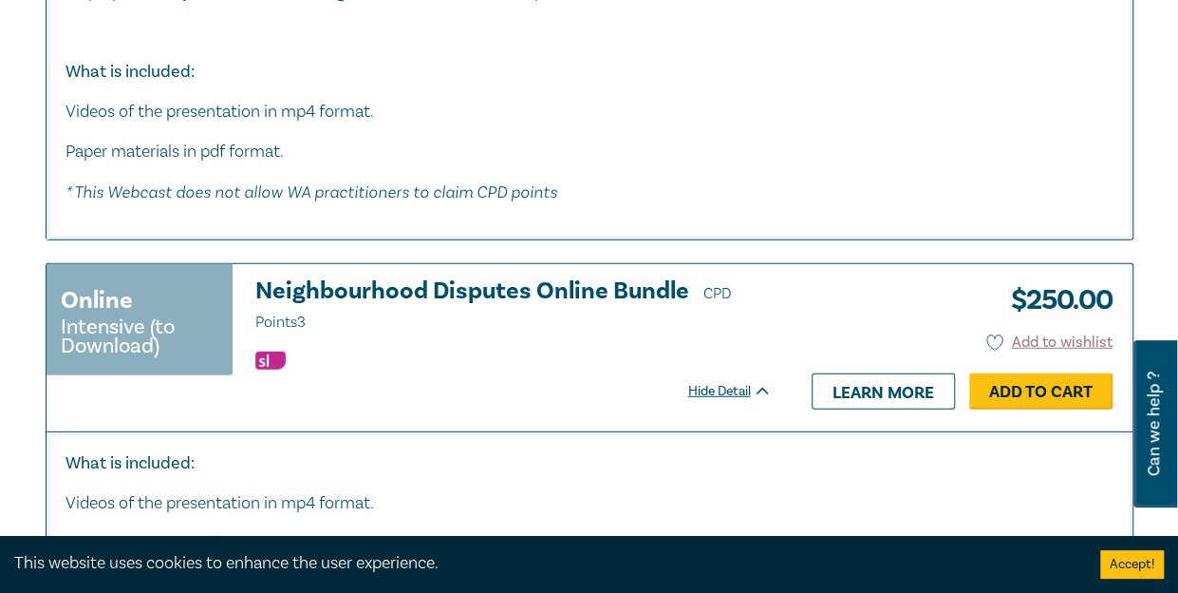
click at [996, 373] on link "Add to Cart" at bounding box center [1041, 391] width 143 height 36
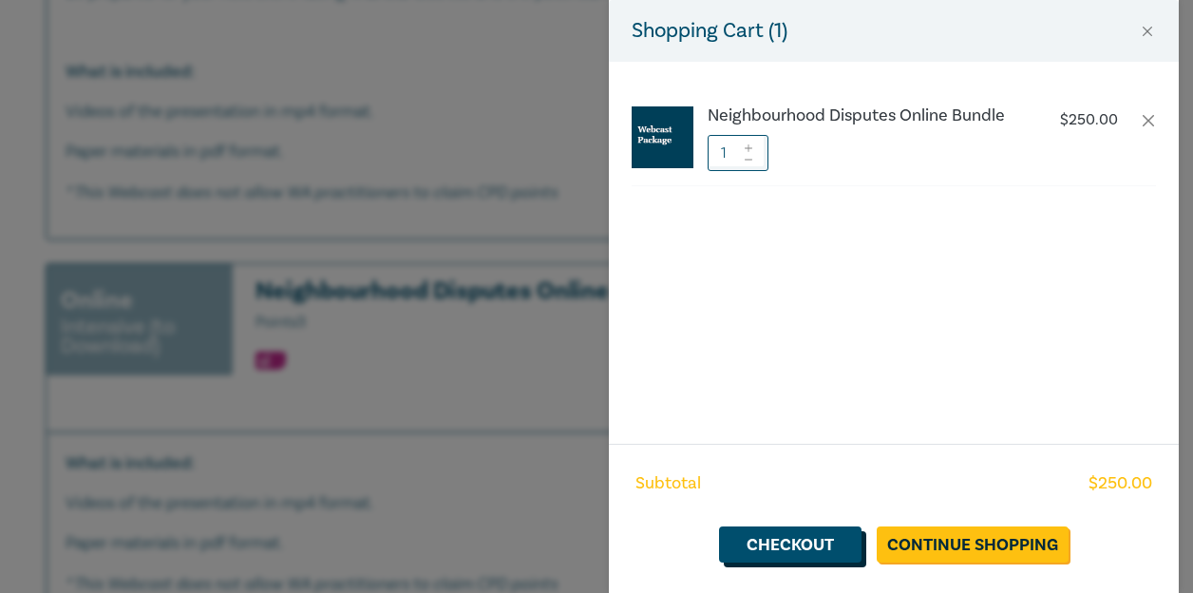
click at [826, 538] on link "Checkout" at bounding box center [790, 544] width 142 height 36
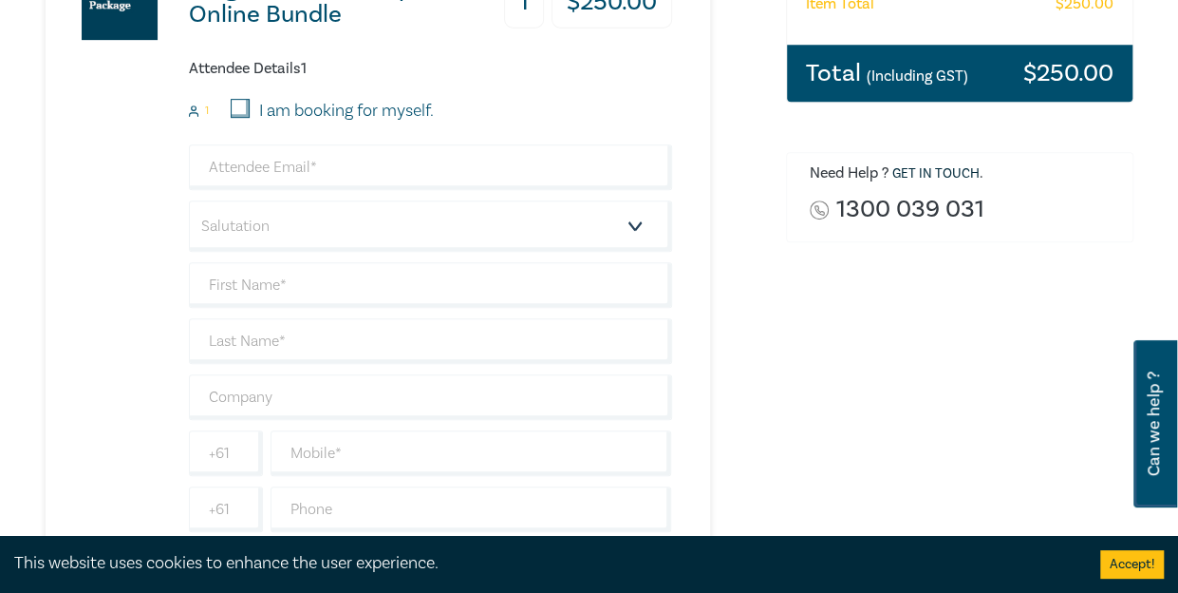
scroll to position [444, 0]
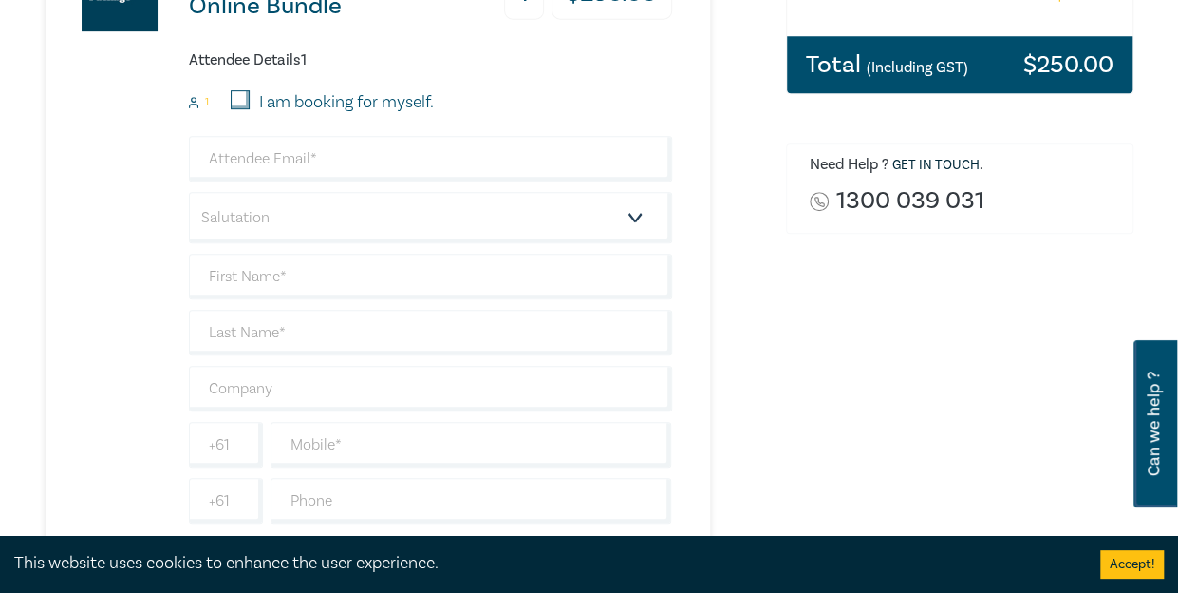
click at [247, 104] on input "I am booking for myself." at bounding box center [240, 99] width 19 height 19
checkbox input "true"
type input "[EMAIL_ADDRESS][DOMAIN_NAME]"
type input "[PERSON_NAME]"
type input "Kladakis"
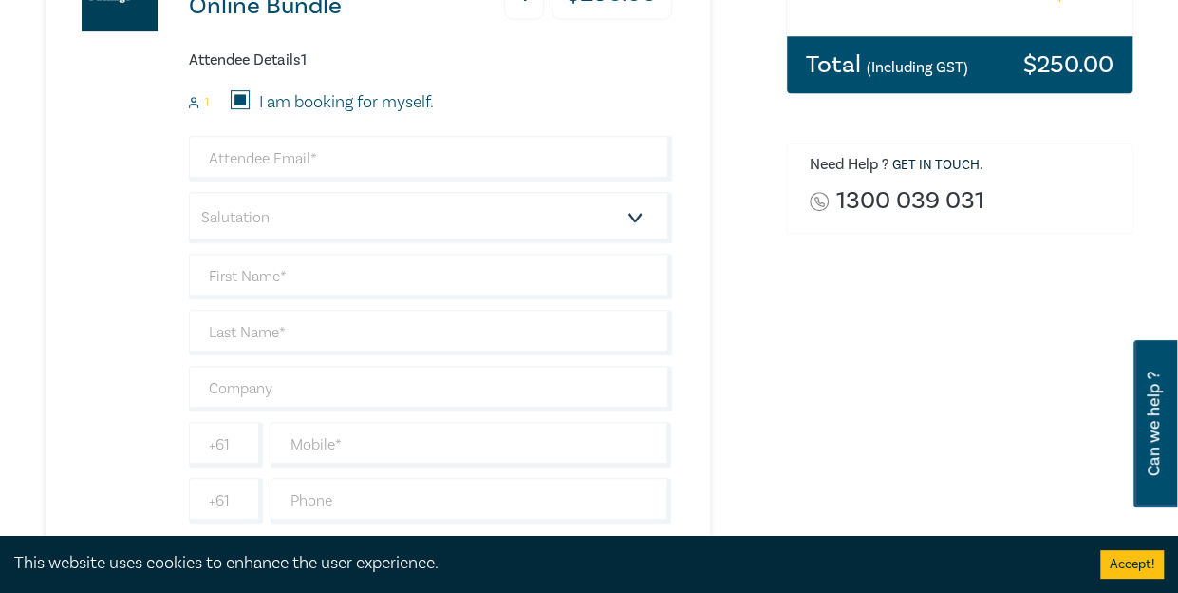
type input "451984970"
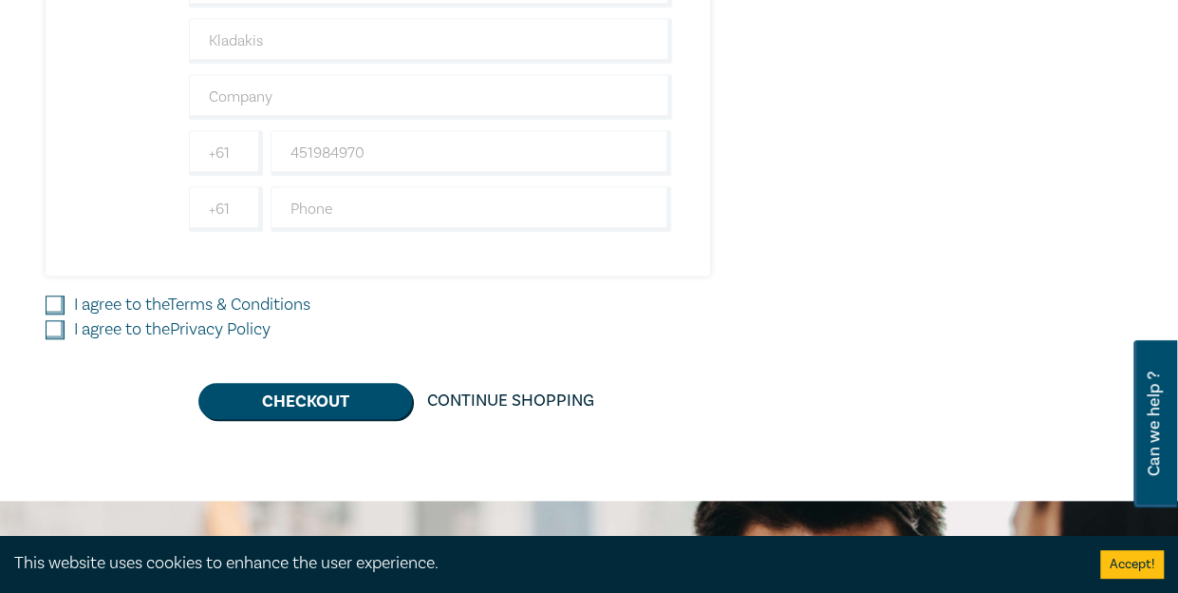
scroll to position [782, 0]
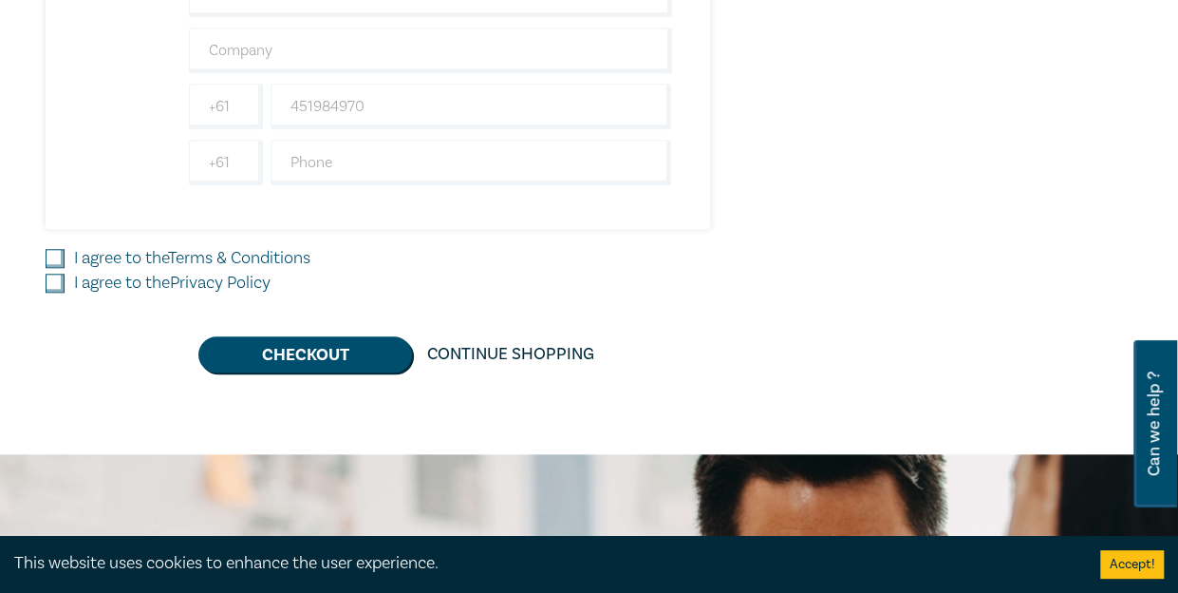
click at [50, 251] on input "I agree to the Terms & Conditions" at bounding box center [55, 258] width 19 height 19
checkbox input "true"
click at [57, 279] on input "I agree to the Privacy Policy" at bounding box center [55, 282] width 19 height 19
checkbox input "true"
click at [255, 339] on button "Checkout" at bounding box center [305, 354] width 214 height 36
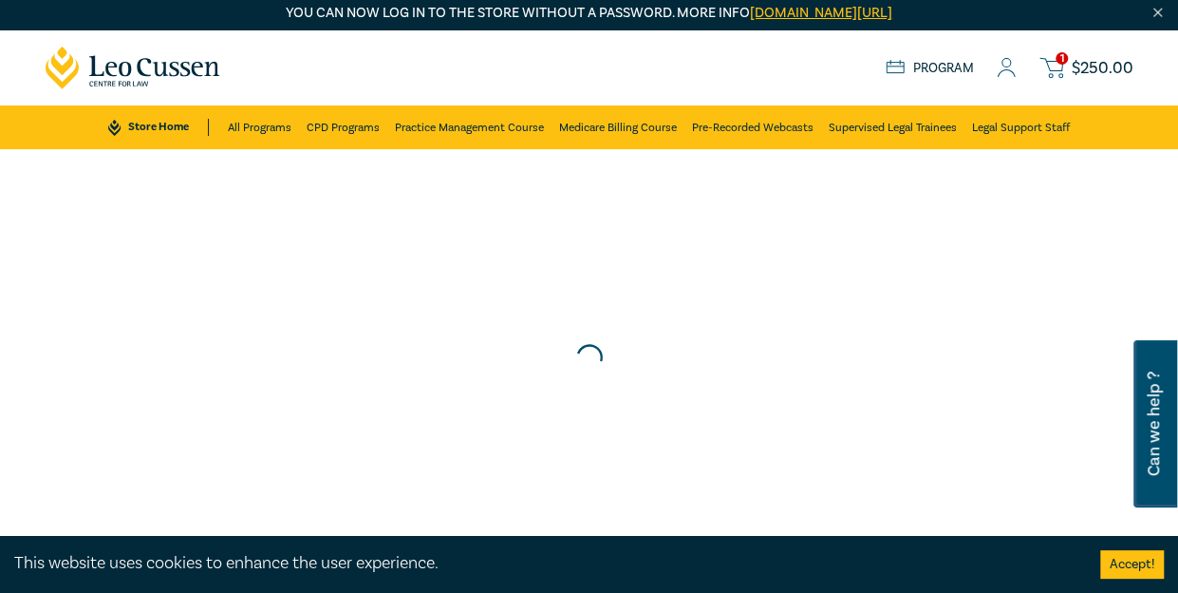
scroll to position [0, 0]
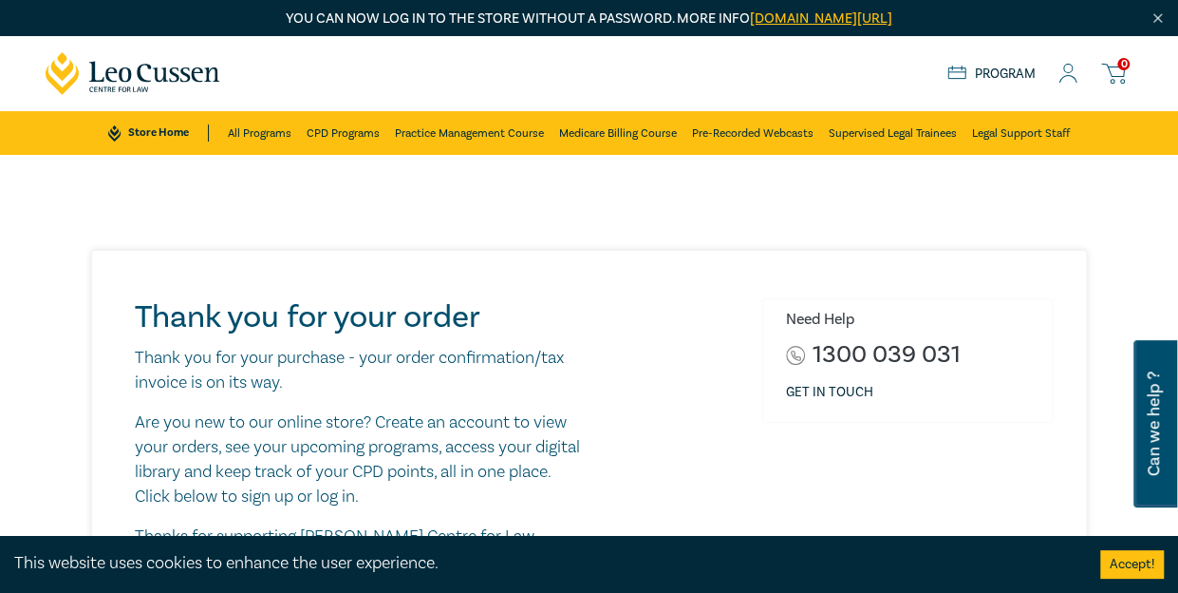
drag, startPoint x: 618, startPoint y: 257, endPoint x: 435, endPoint y: 239, distance: 184.2
click at [259, 124] on link "All Programs" at bounding box center [260, 133] width 64 height 44
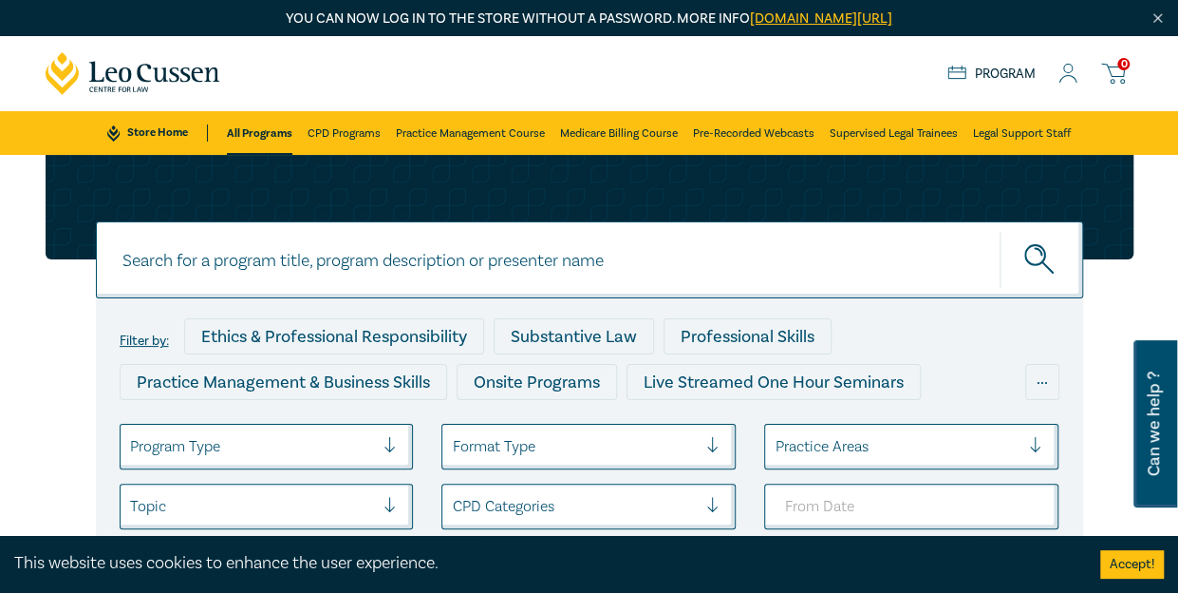
drag, startPoint x: 997, startPoint y: 61, endPoint x: 993, endPoint y: 73, distance: 12.9
click at [993, 73] on div "0 $ NaN Store Home About us Program 0" at bounding box center [589, 73] width 1111 height 75
click at [993, 73] on link "Program" at bounding box center [992, 74] width 88 height 17
click at [980, 77] on link "Program" at bounding box center [992, 74] width 88 height 17
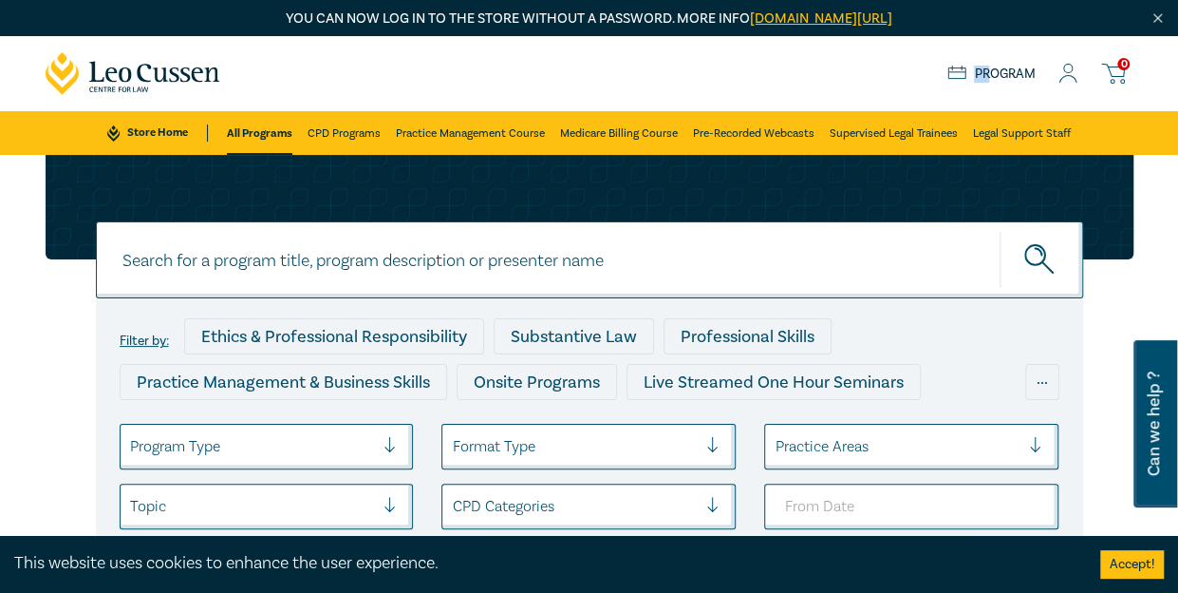
click at [965, 71] on link "Program" at bounding box center [992, 74] width 88 height 17
click at [965, 72] on icon at bounding box center [957, 72] width 16 height 0
click at [1071, 68] on icon at bounding box center [1068, 74] width 19 height 20
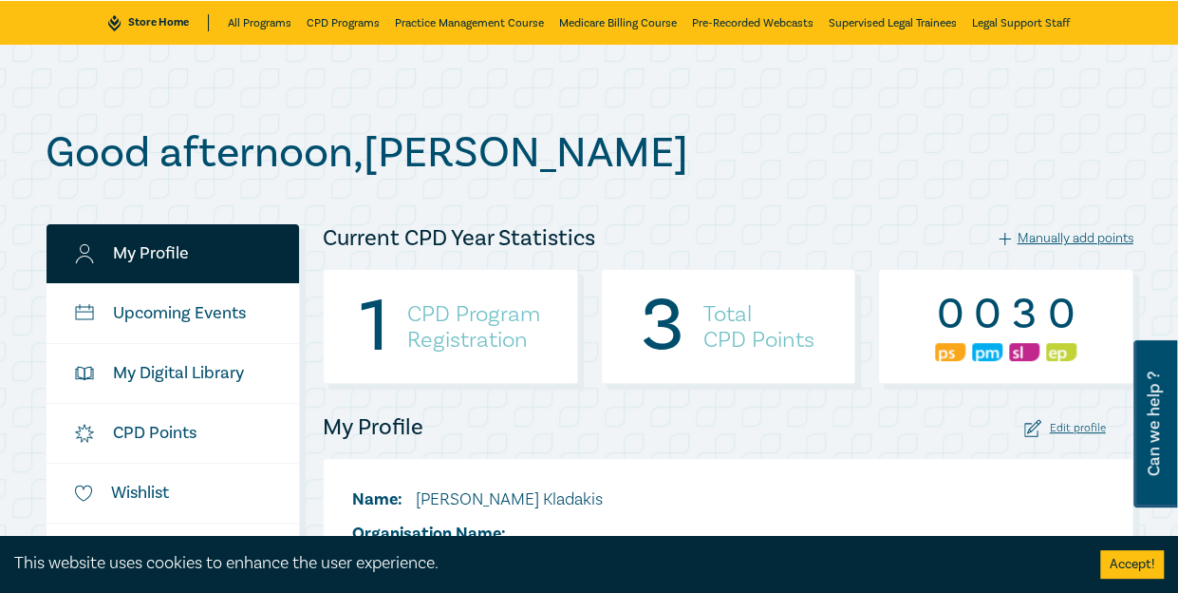
scroll to position [123, 0]
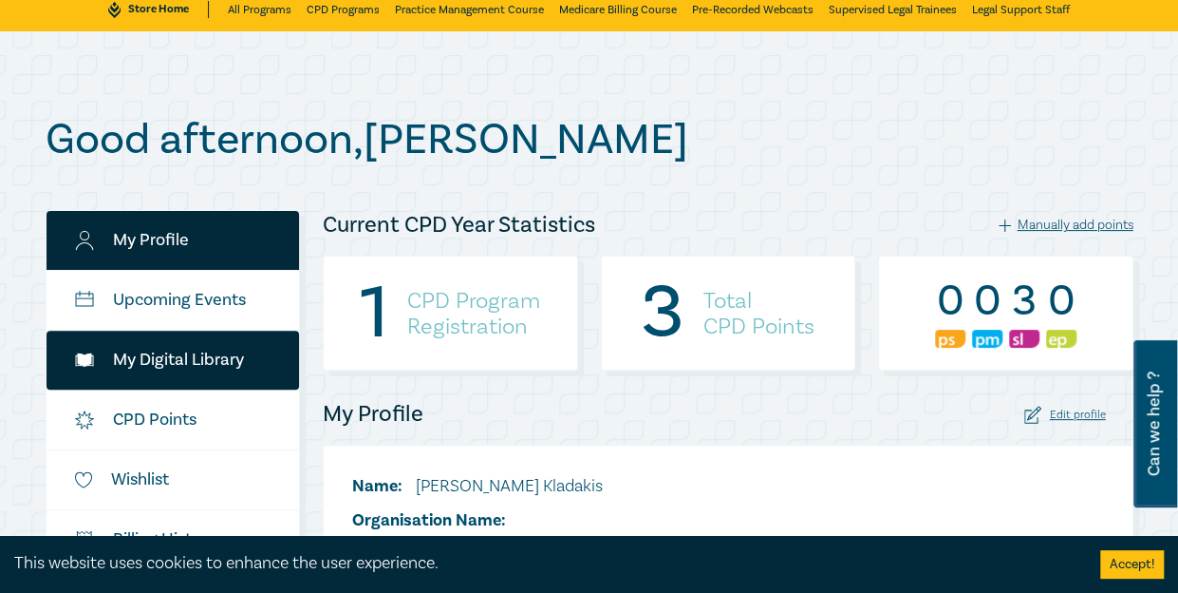
click at [188, 333] on link "My Digital Library" at bounding box center [174, 359] width 254 height 59
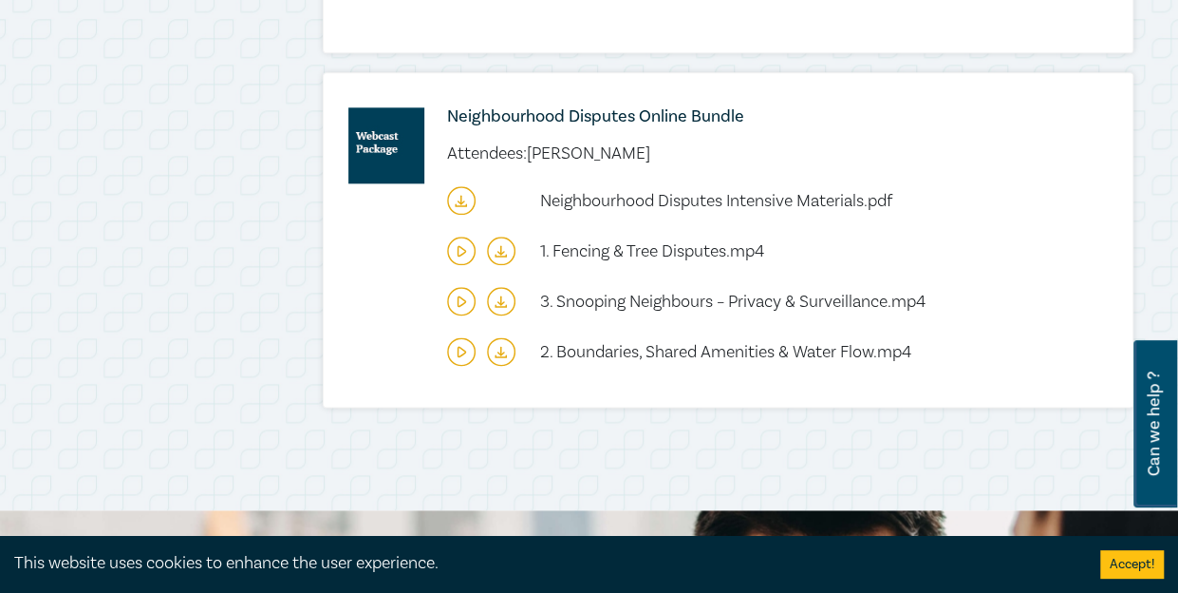
scroll to position [1107, 0]
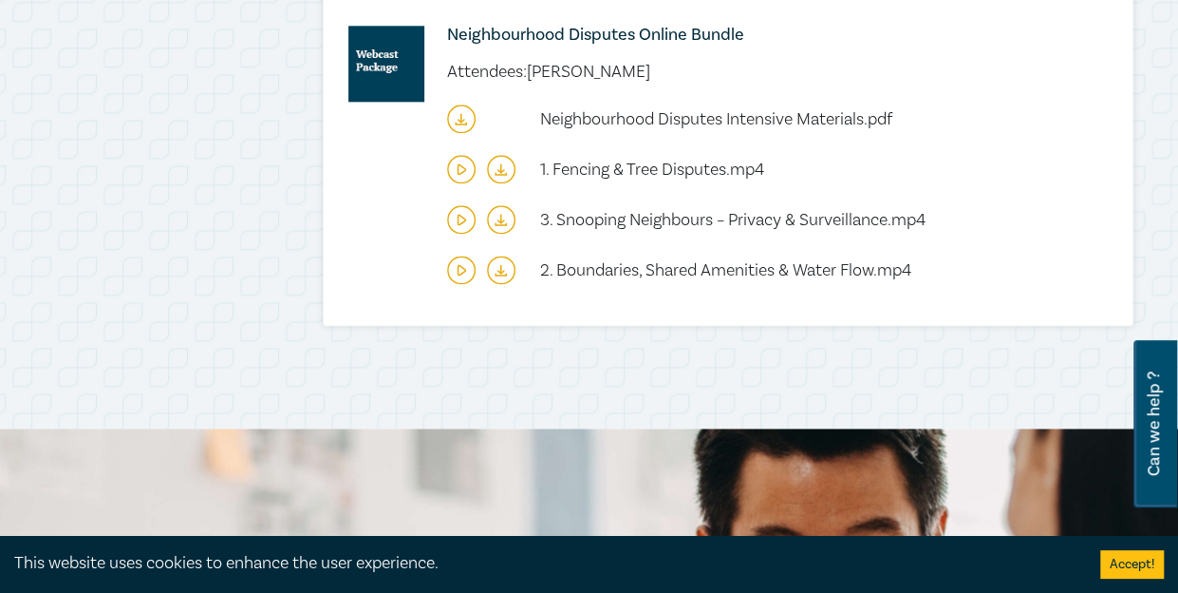
click at [929, 155] on li "1. Fencing & Tree Disputes.mp4" at bounding box center [733, 169] width 572 height 28
click at [577, 31] on h6 "Neighbourhood Disputes Online Bundle" at bounding box center [733, 35] width 572 height 19
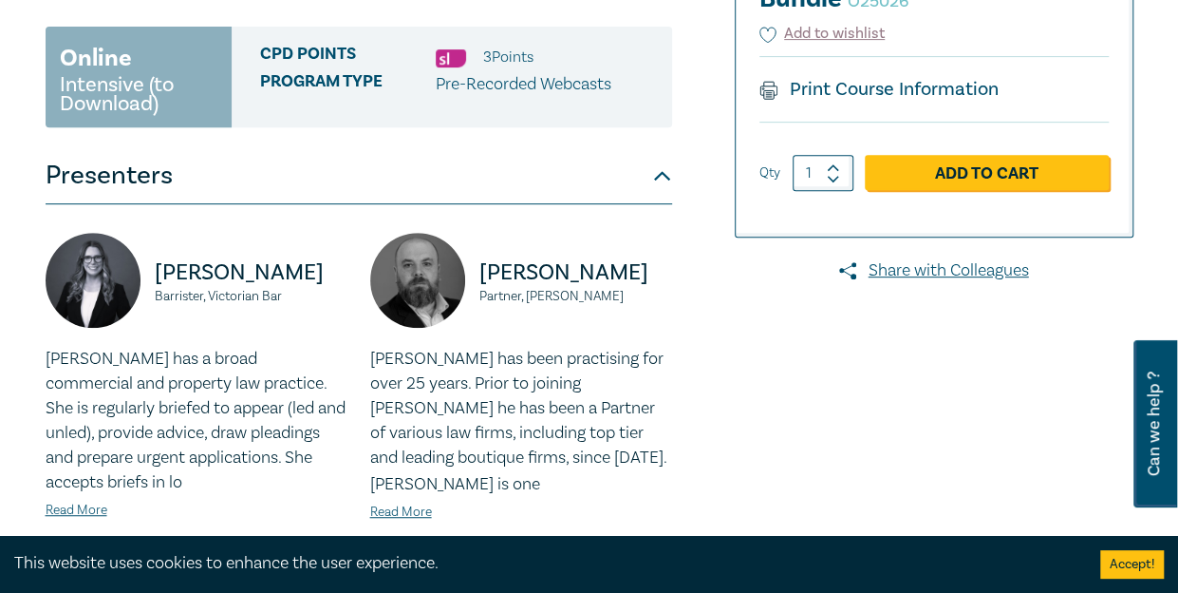
scroll to position [380, 0]
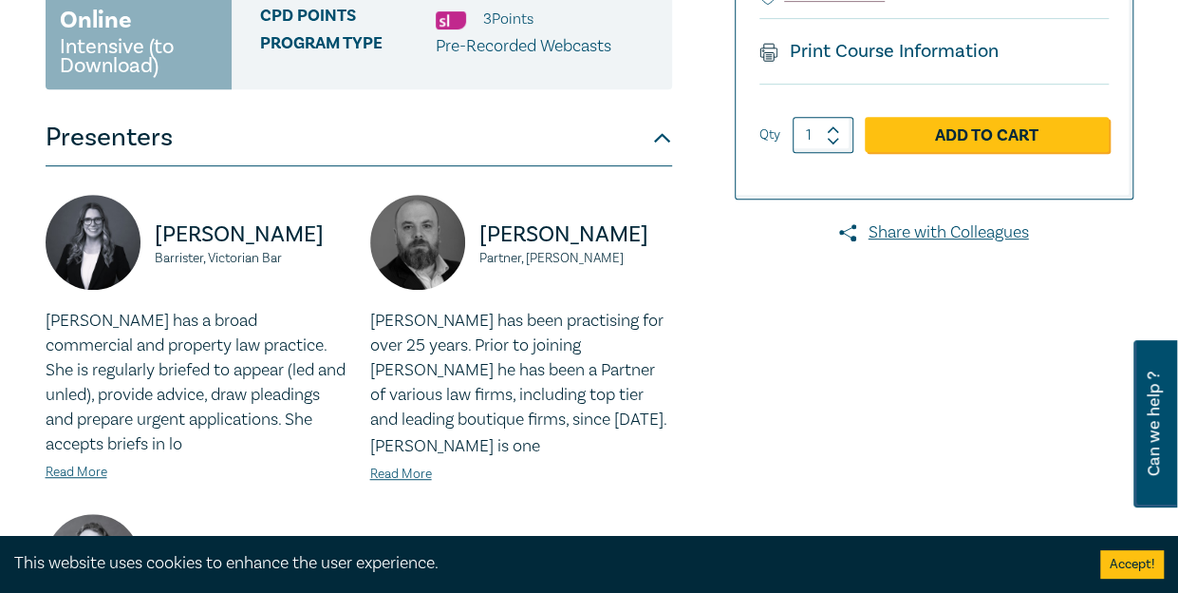
click at [632, 146] on button "Presenters" at bounding box center [359, 137] width 627 height 57
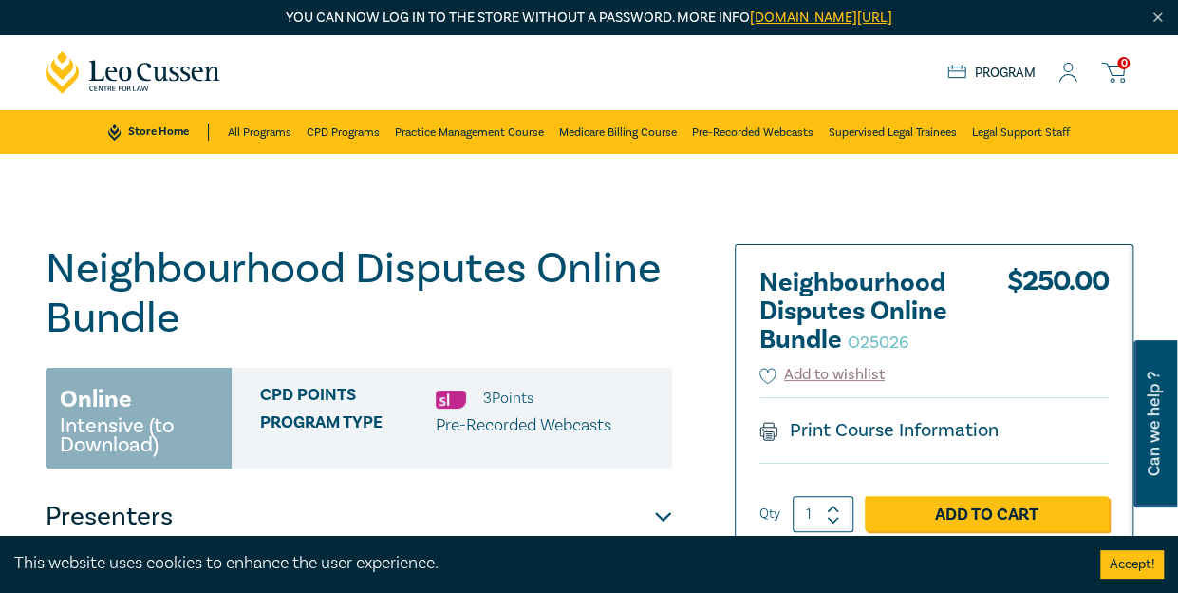
scroll to position [0, 0]
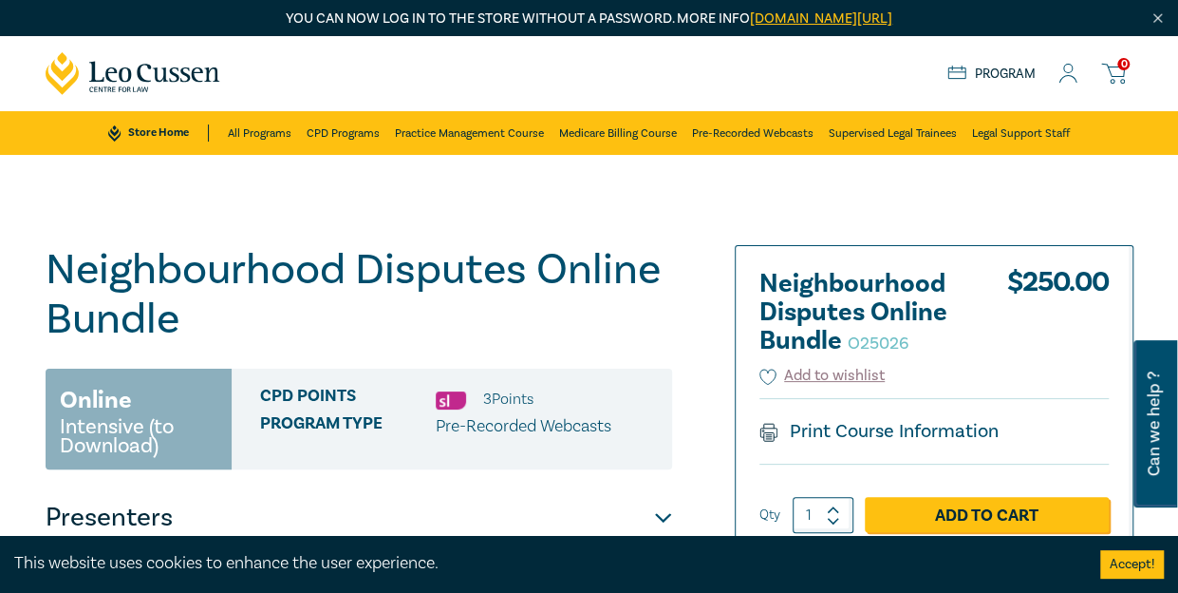
click at [969, 71] on link "Program" at bounding box center [992, 74] width 88 height 17
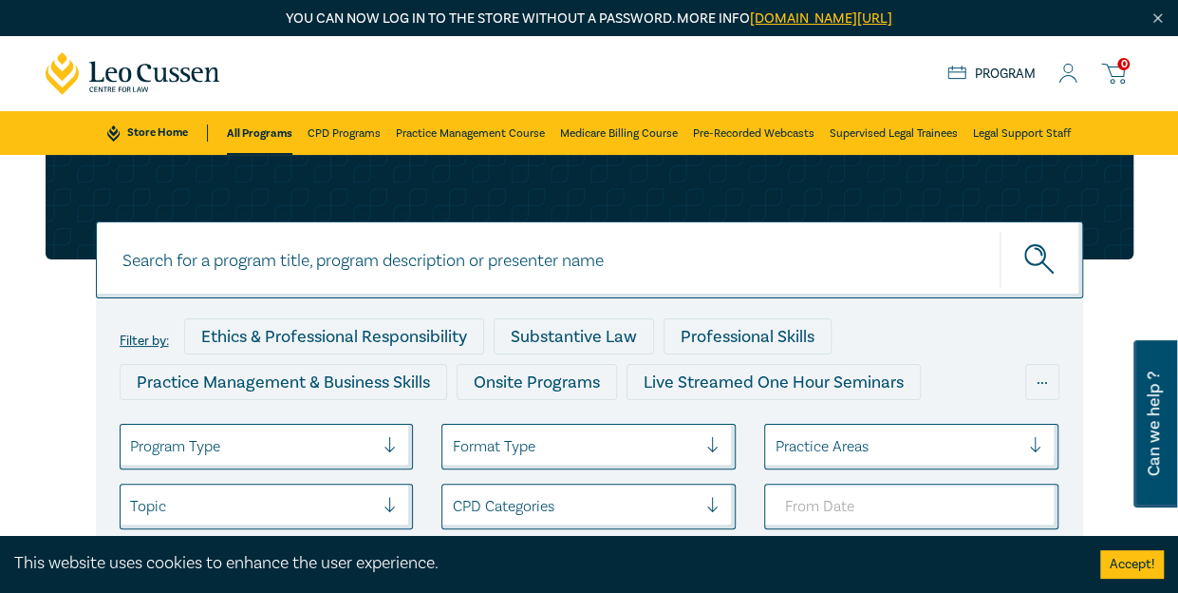
click at [996, 66] on link "Program" at bounding box center [992, 74] width 88 height 17
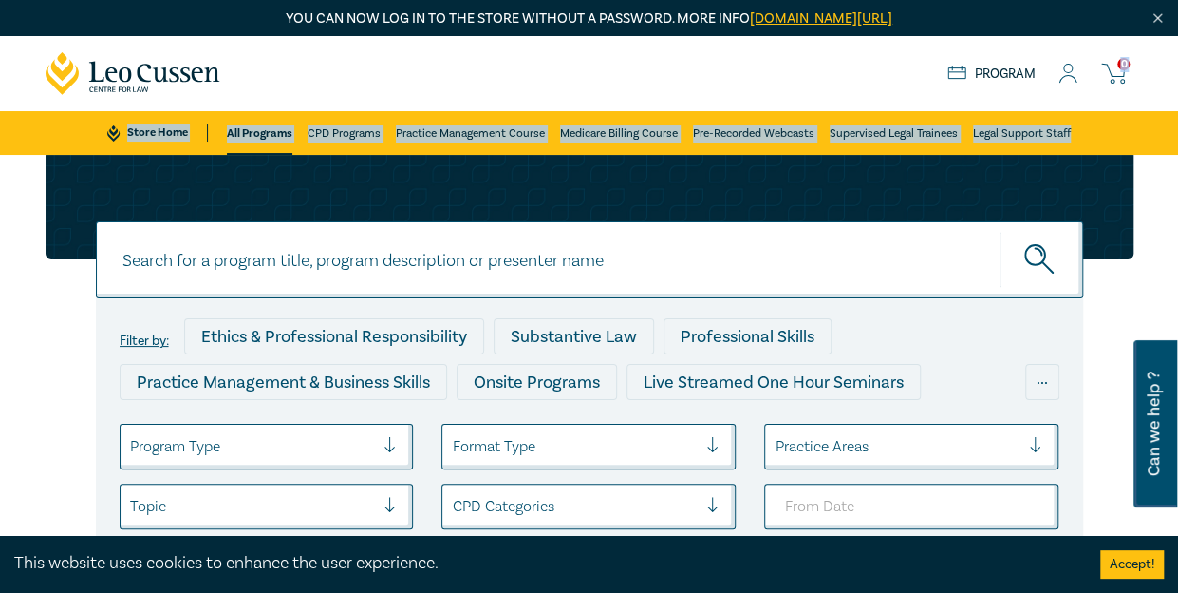
drag, startPoint x: 1173, startPoint y: 70, endPoint x: 1184, endPoint y: 100, distance: 31.6
click at [982, 67] on link "Program" at bounding box center [992, 74] width 88 height 17
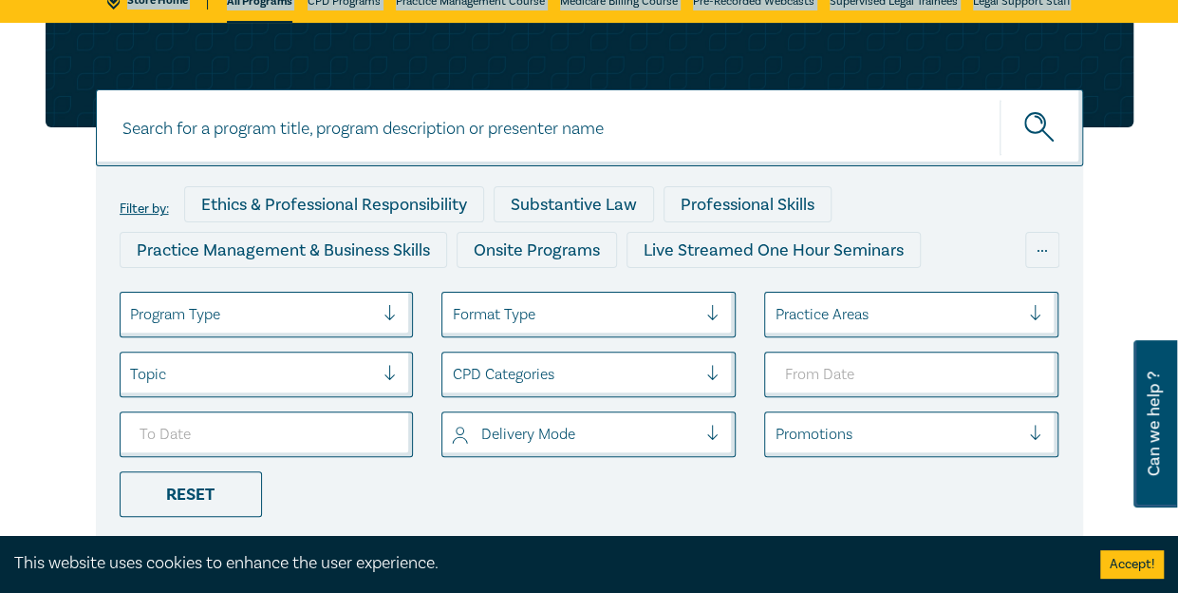
scroll to position [46, 0]
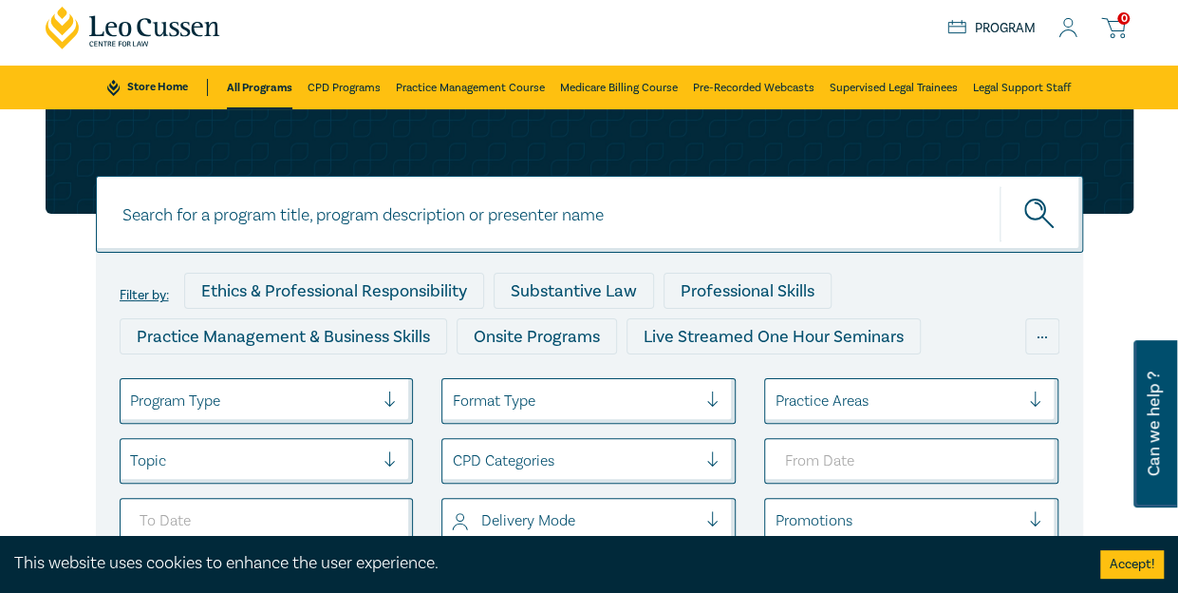
click at [846, 26] on div "0 $ NaN Store Home About us Program 0" at bounding box center [589, 28] width 1111 height 75
click at [1017, 35] on link "Program" at bounding box center [992, 28] width 88 height 17
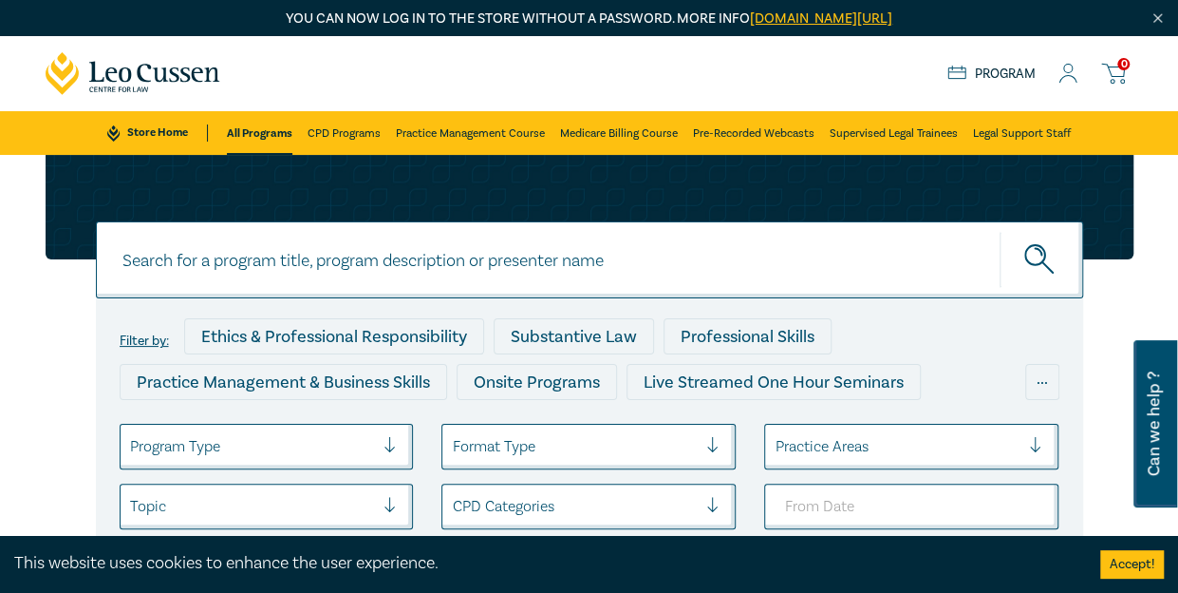
click at [1060, 69] on icon at bounding box center [1068, 74] width 19 height 20
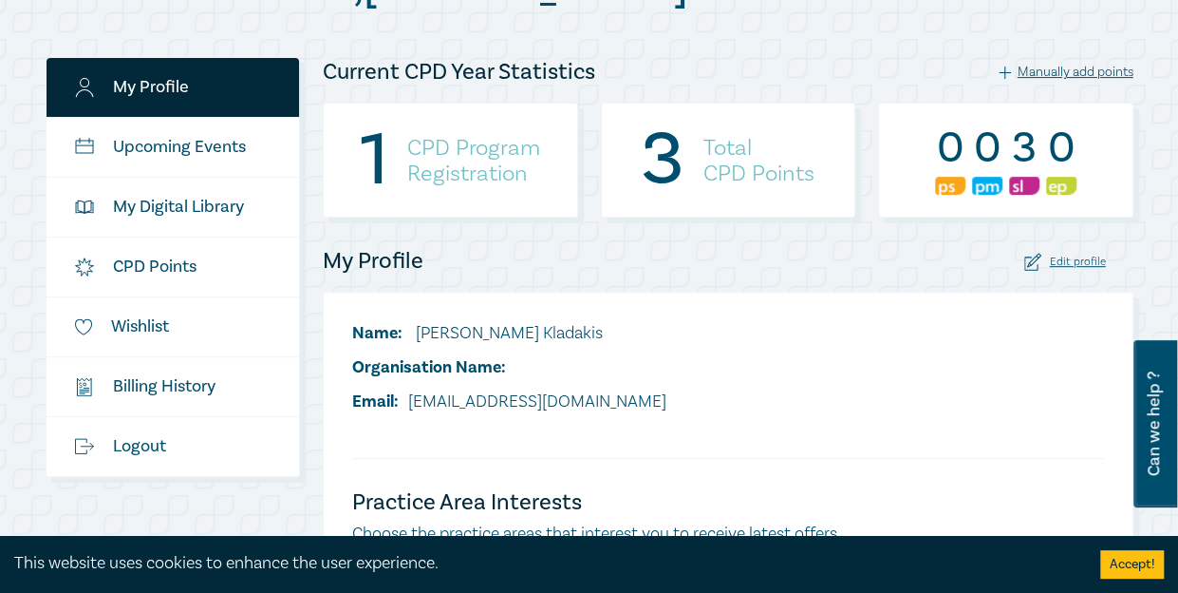
scroll to position [266, 0]
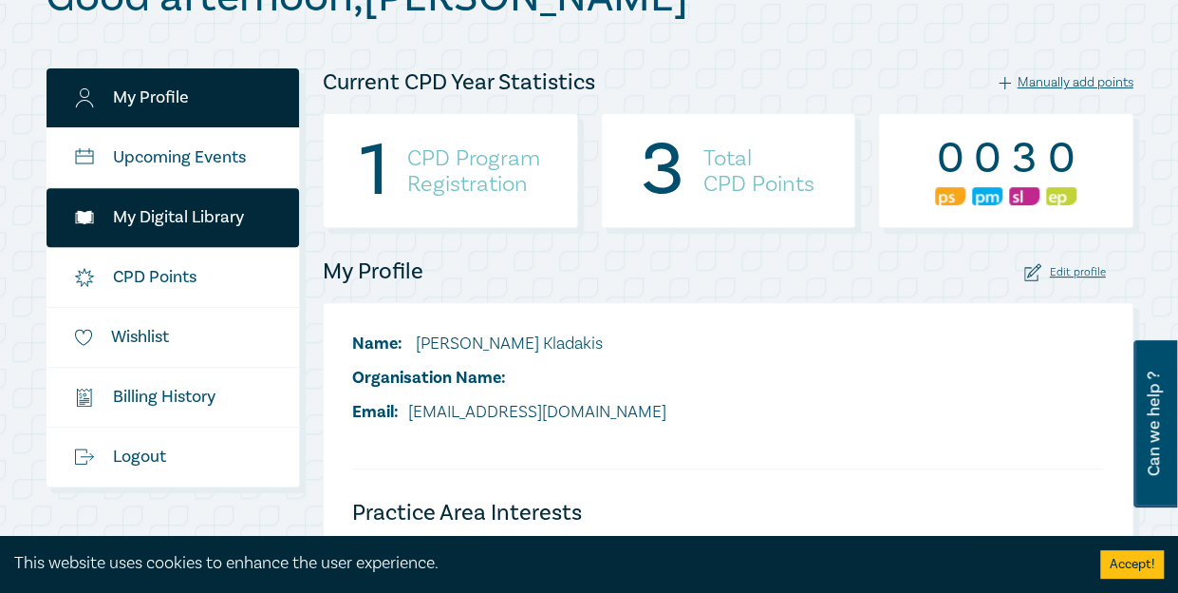
click at [244, 202] on link "My Digital Library" at bounding box center [174, 217] width 254 height 59
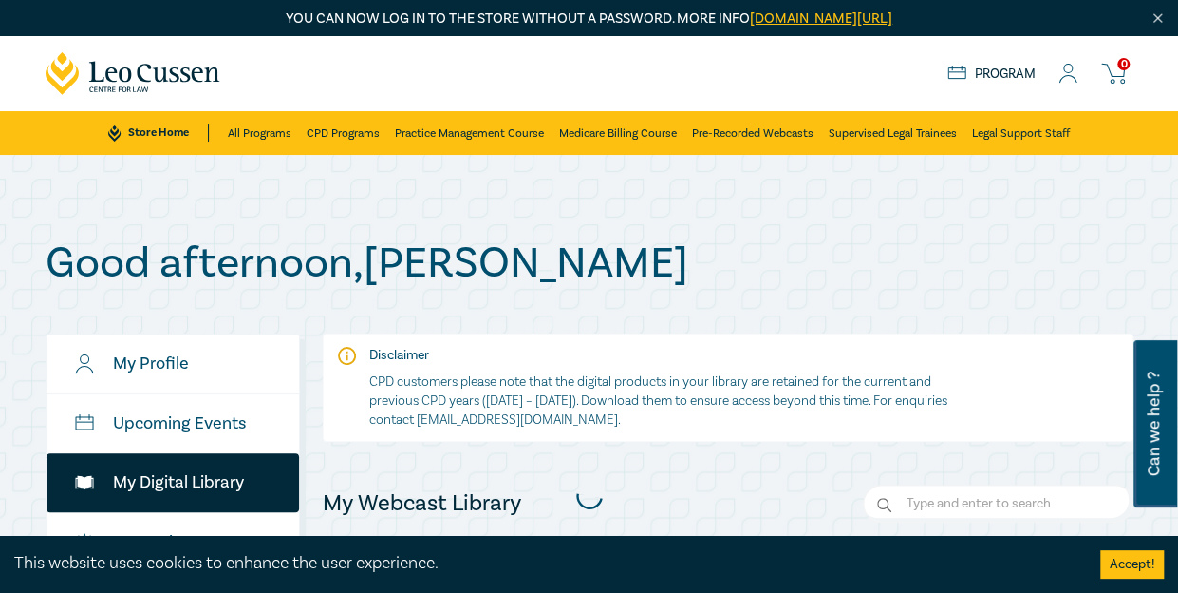
click at [604, 193] on div "Good afternoon , [PERSON_NAME] My Profile Upcoming Events My Digital Library CP…" at bounding box center [589, 495] width 1178 height 680
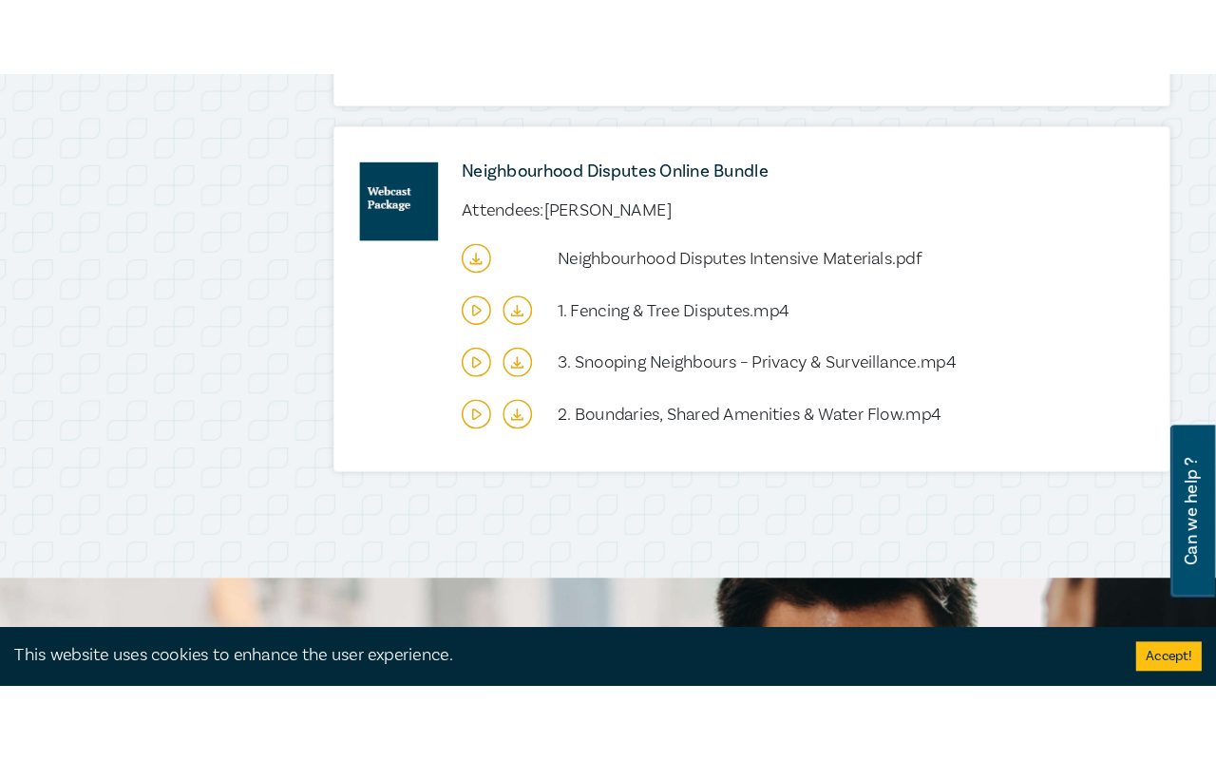
scroll to position [1064, 0]
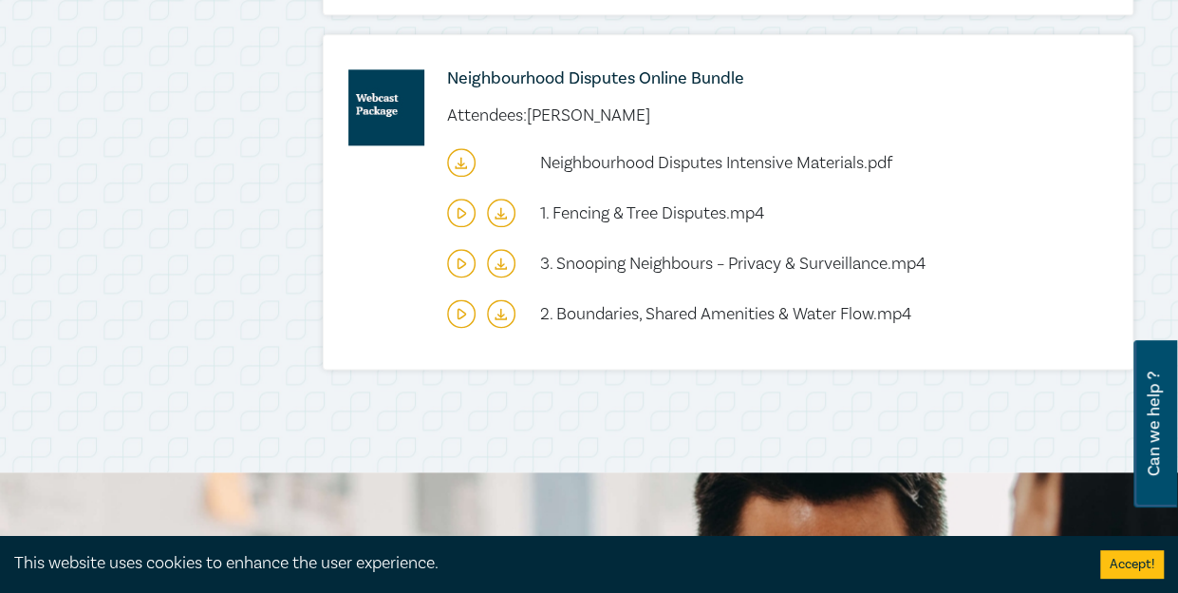
click at [460, 216] on icon at bounding box center [462, 212] width 8 height 9
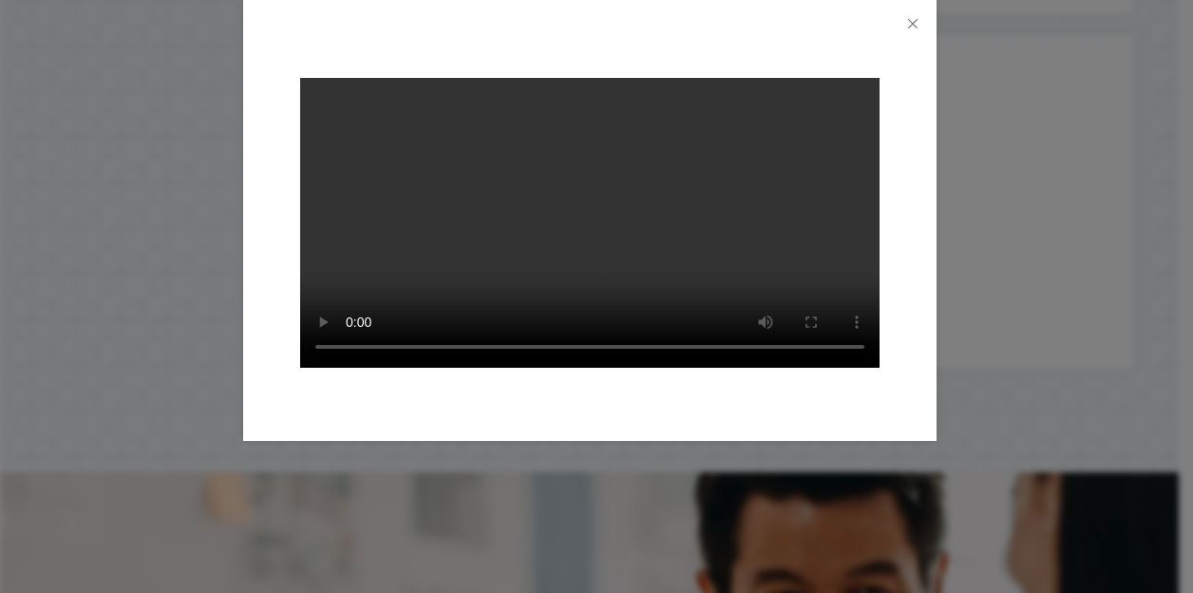
click at [634, 230] on video at bounding box center [589, 223] width 579 height 290
click at [469, 257] on video at bounding box center [589, 223] width 579 height 290
click at [584, 280] on video at bounding box center [589, 223] width 579 height 290
click at [395, 261] on video at bounding box center [589, 223] width 579 height 290
click at [648, 233] on video at bounding box center [589, 223] width 579 height 290
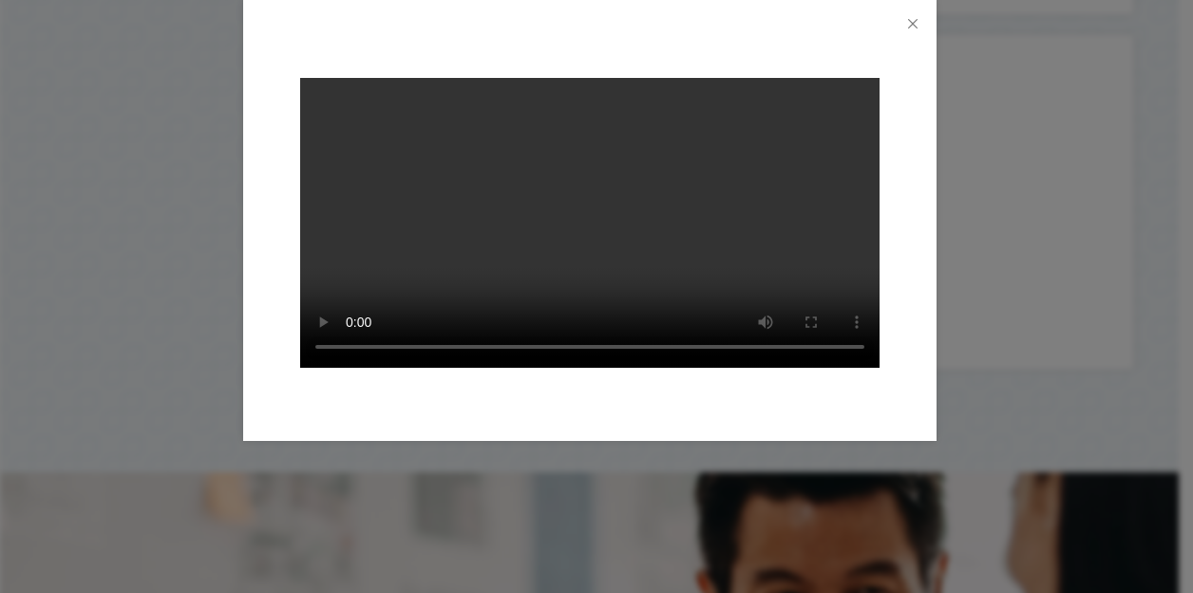
click at [760, 238] on video at bounding box center [589, 223] width 579 height 290
click at [579, 261] on video at bounding box center [589, 223] width 579 height 290
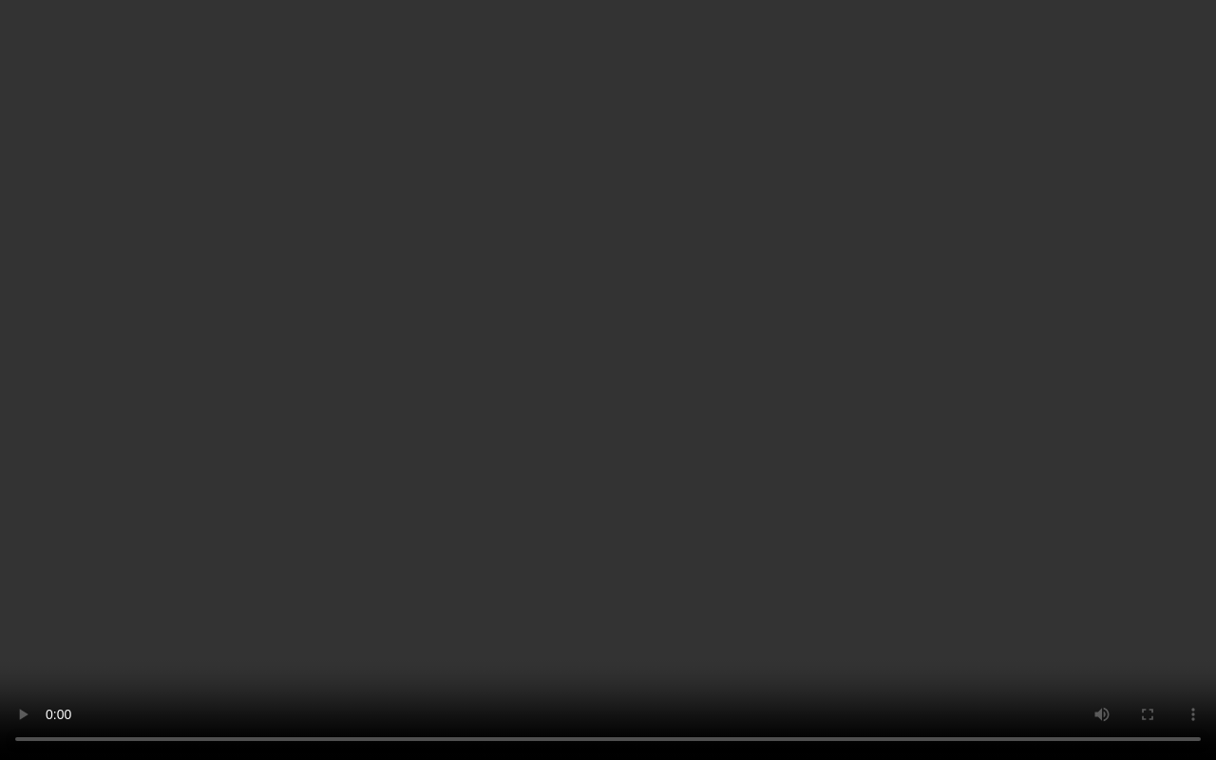
click at [353, 535] on video at bounding box center [608, 380] width 1216 height 760
click at [93, 592] on video at bounding box center [608, 380] width 1216 height 760
click at [171, 474] on video at bounding box center [608, 380] width 1216 height 760
click at [412, 592] on video at bounding box center [608, 380] width 1216 height 760
